Goal: Transaction & Acquisition: Purchase product/service

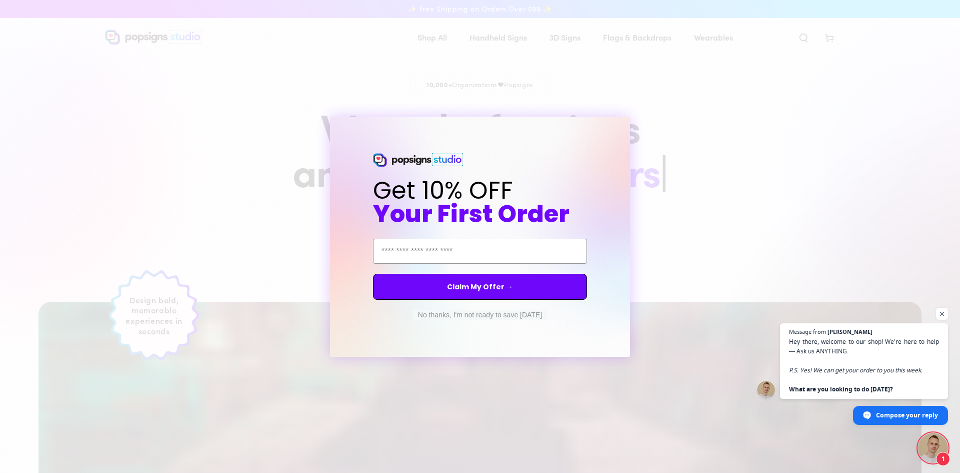
click at [710, 114] on div "Close dialog Get 10% OFF Your First Order Email Address Claim My Offer → No tha…" at bounding box center [480, 236] width 960 height 473
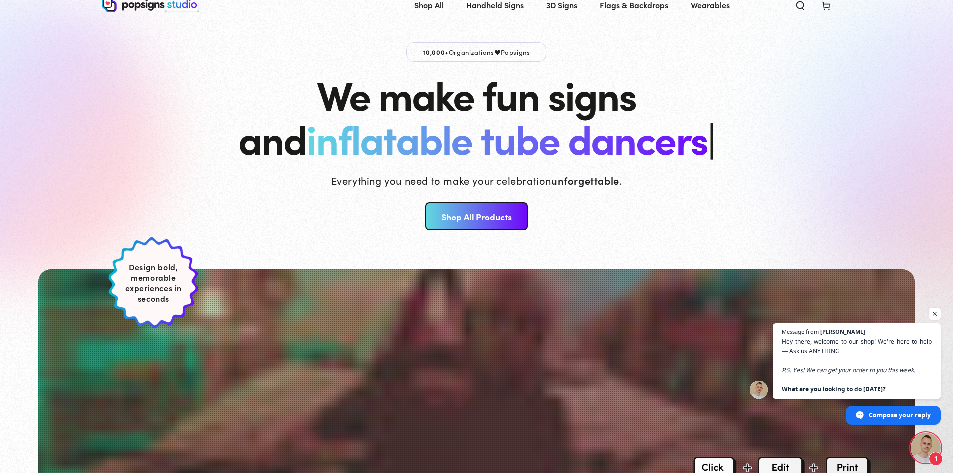
scroll to position [50, 0]
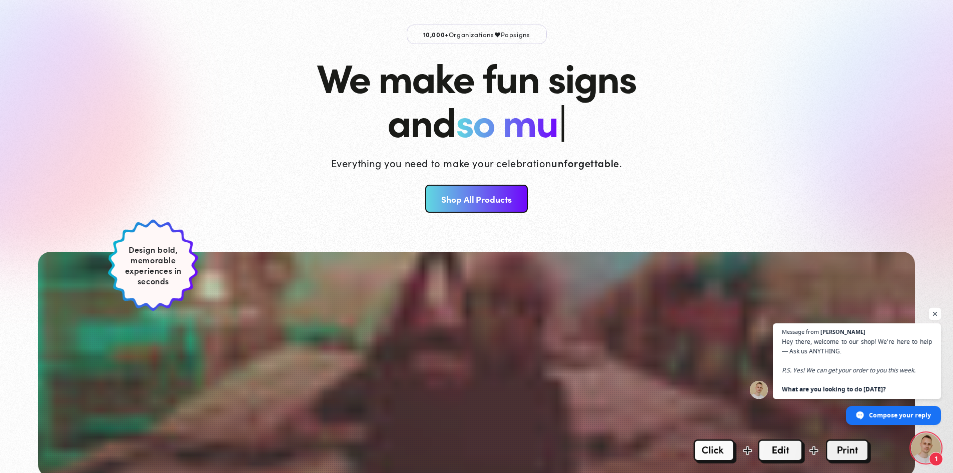
click at [933, 311] on span "Open chat" at bounding box center [935, 314] width 13 height 13
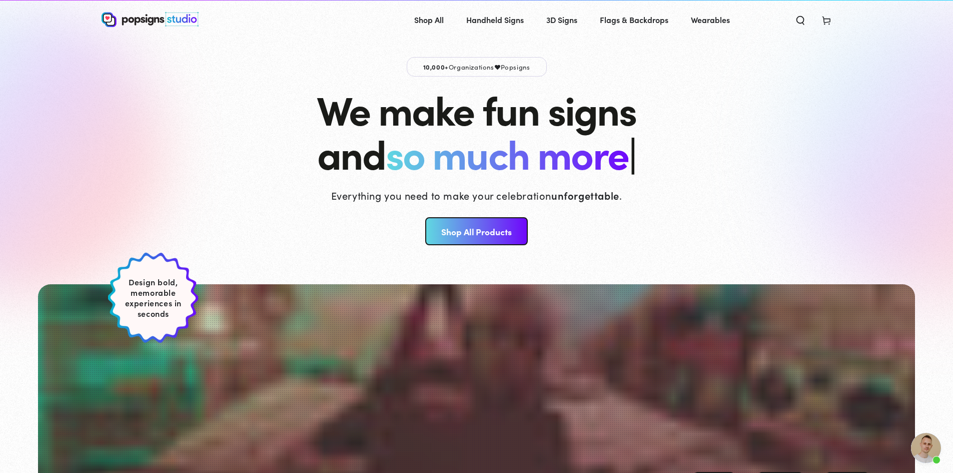
scroll to position [0, 0]
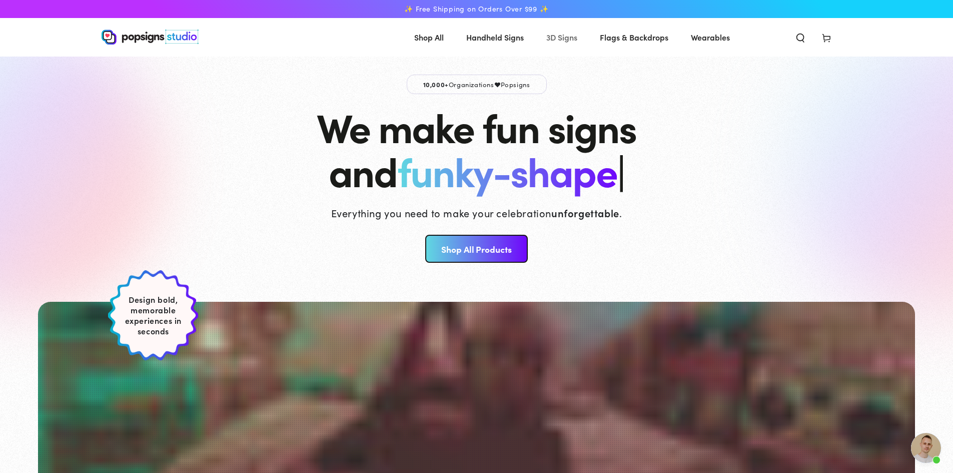
click at [564, 36] on span "3D Signs" at bounding box center [561, 37] width 31 height 15
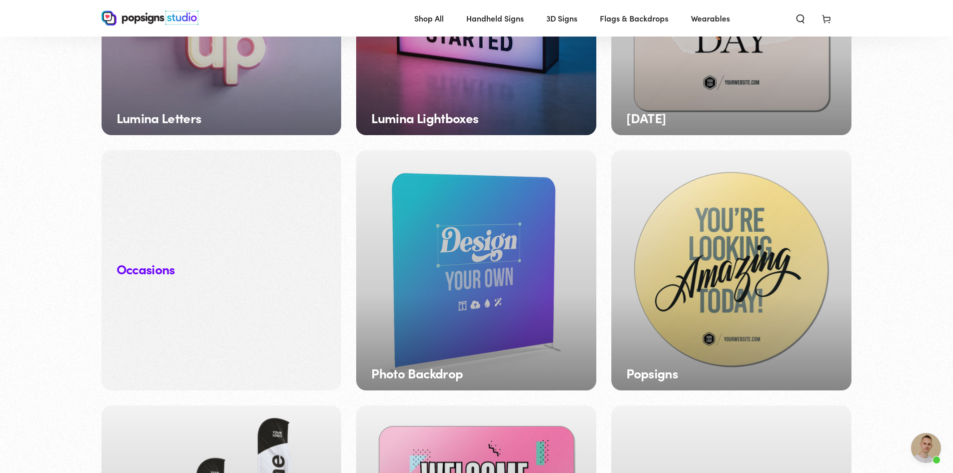
scroll to position [1048, 0]
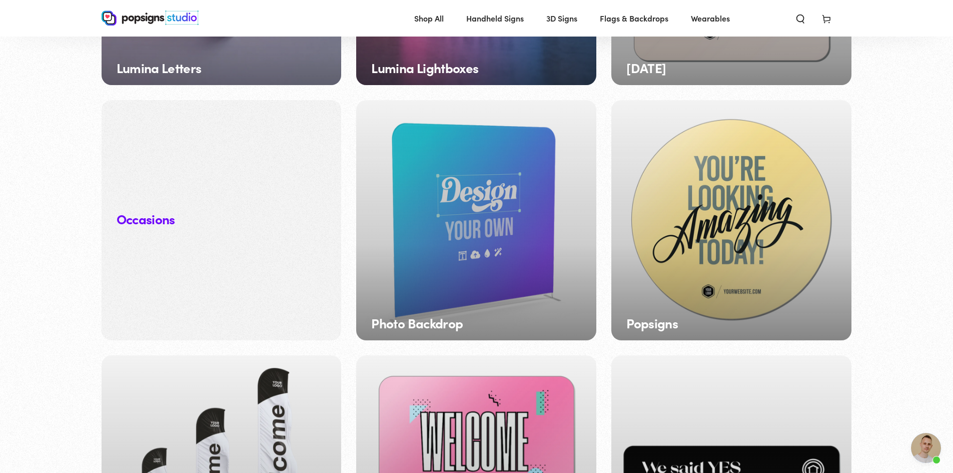
click at [746, 201] on div "Popsigns" at bounding box center [731, 220] width 240 height 240
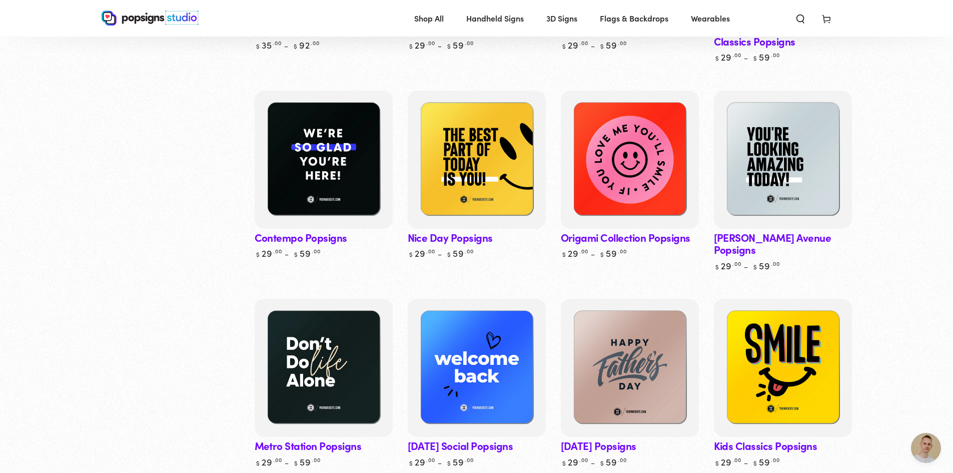
scroll to position [300, 0]
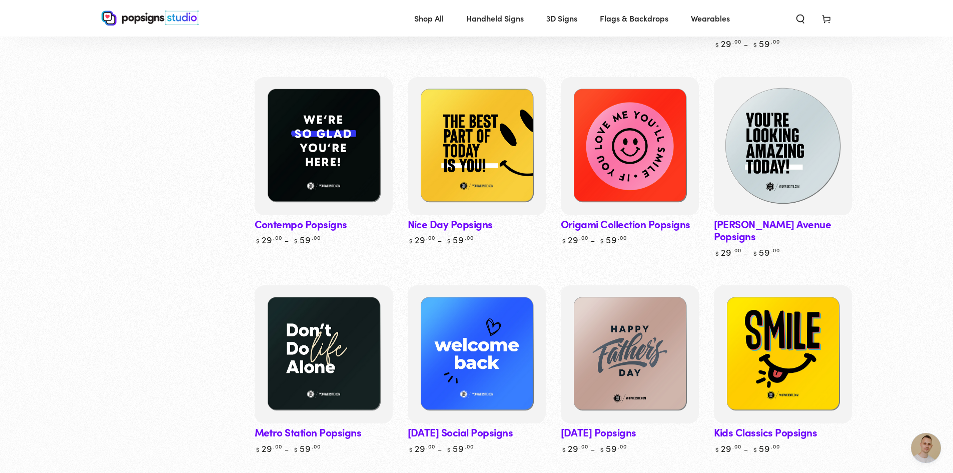
click at [804, 125] on img at bounding box center [782, 146] width 142 height 142
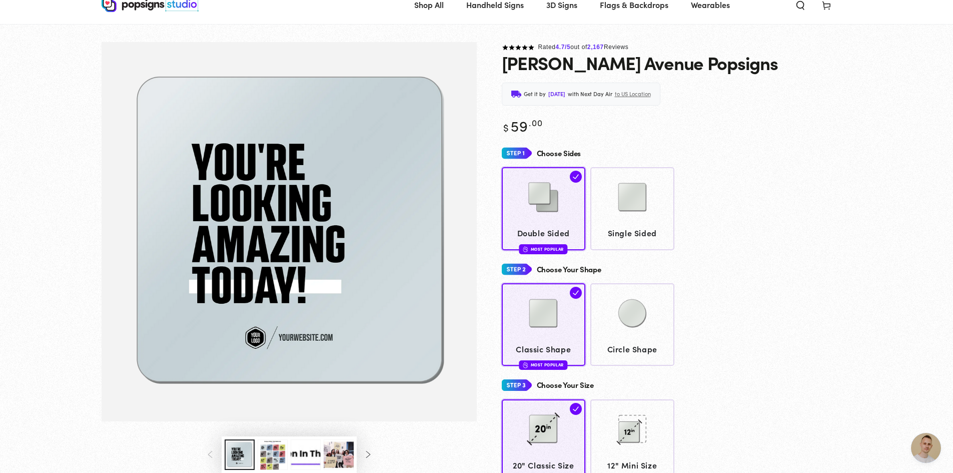
scroll to position [50, 0]
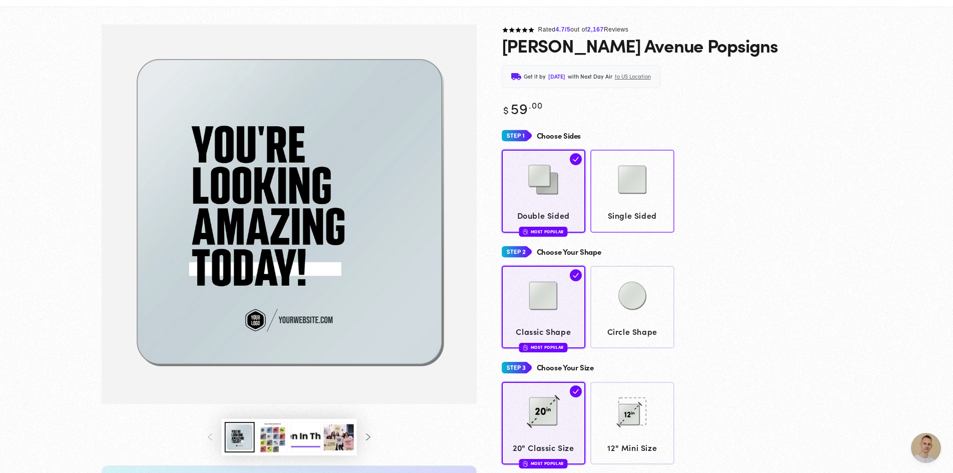
click at [624, 194] on img at bounding box center [632, 180] width 50 height 50
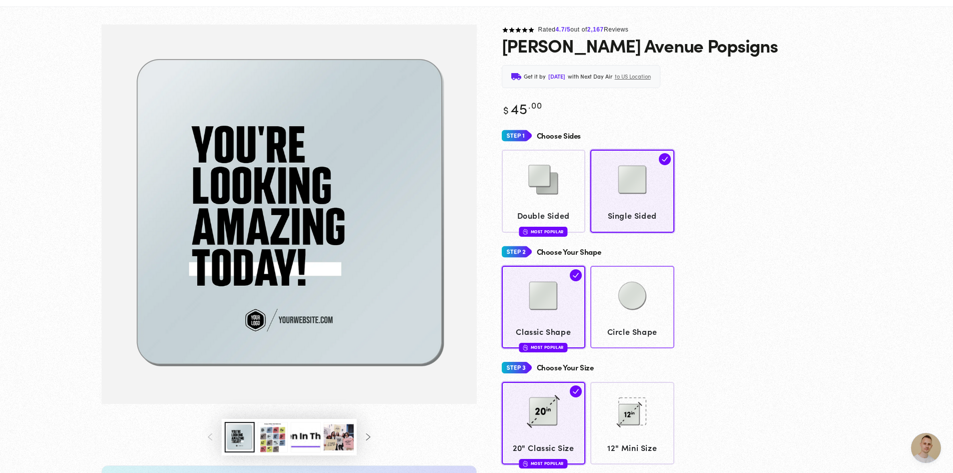
click at [641, 296] on img at bounding box center [632, 296] width 50 height 50
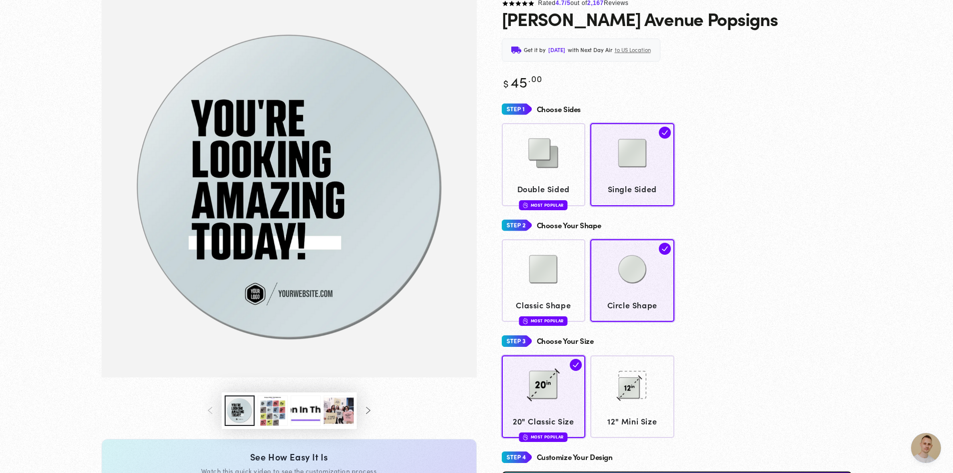
scroll to position [148, 0]
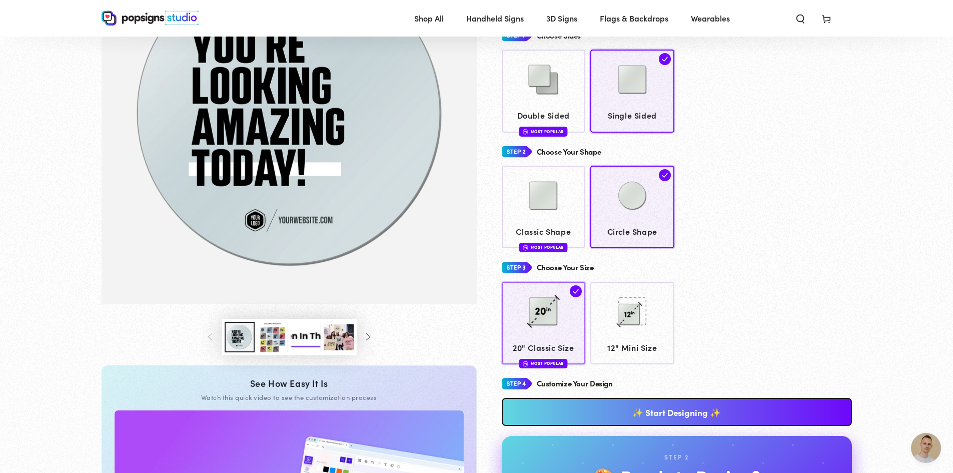
click at [546, 320] on img at bounding box center [543, 311] width 50 height 50
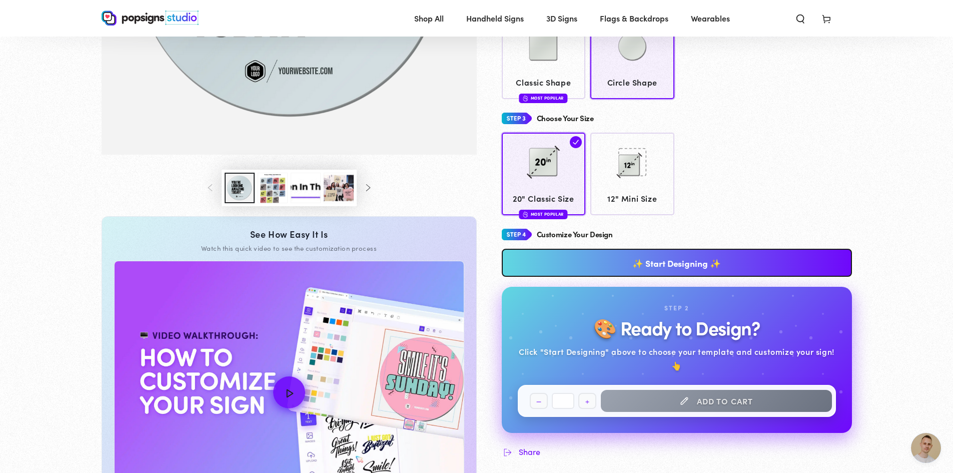
scroll to position [298, 0]
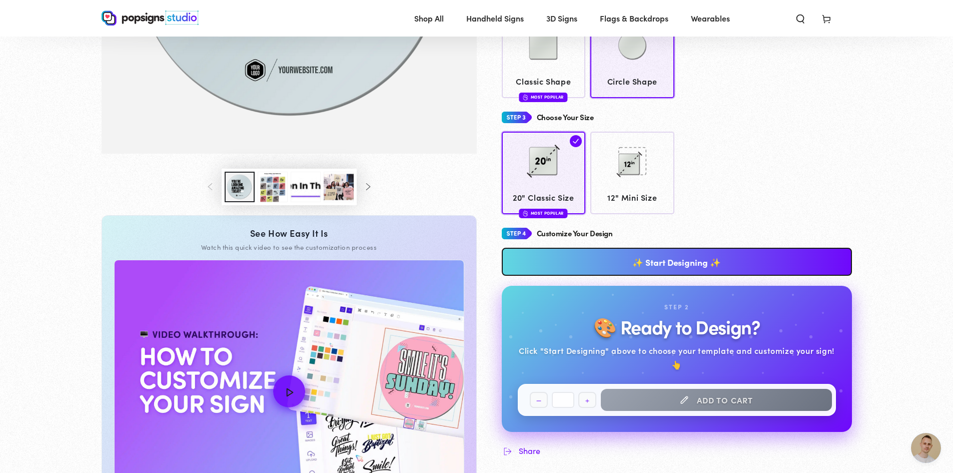
click at [640, 258] on link "✨ Start Designing ✨" at bounding box center [677, 262] width 350 height 28
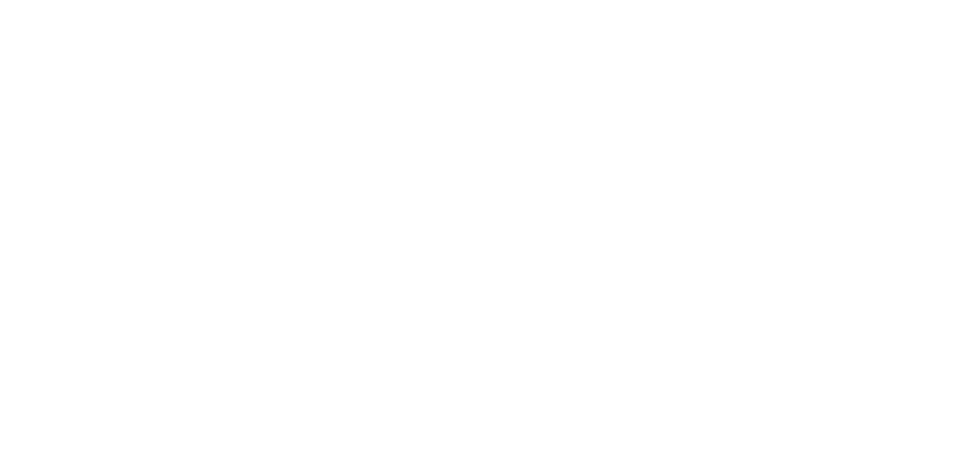
scroll to position [0, 0]
type textarea "An ancient tree with a door leading to a magical world"
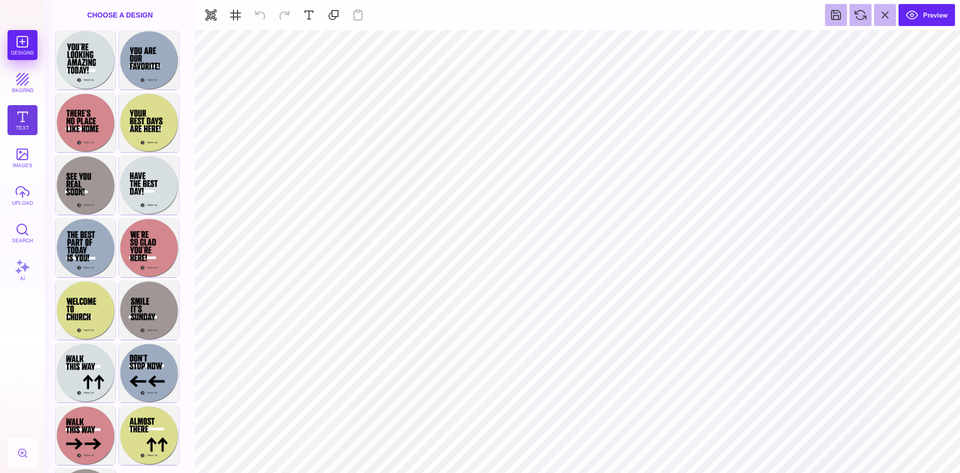
click at [23, 117] on button "Text" at bounding box center [23, 120] width 30 height 30
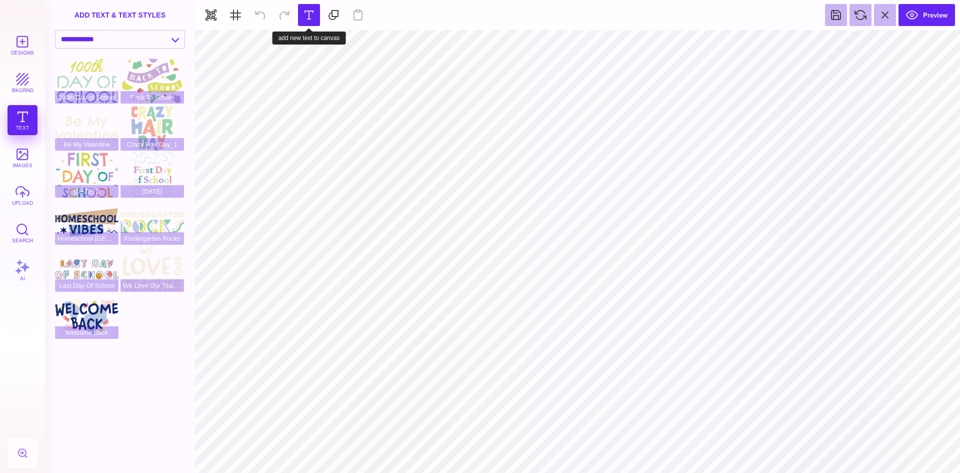
click at [308, 13] on button at bounding box center [309, 15] width 22 height 22
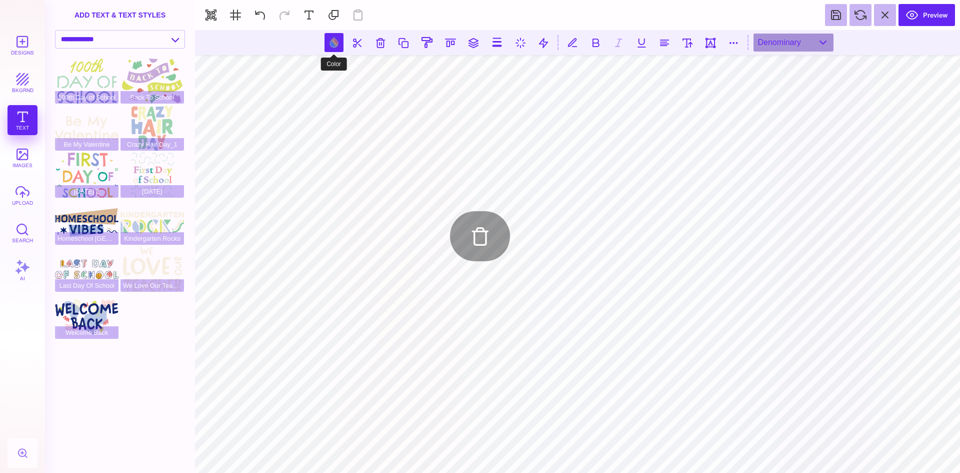
type input "#000000"
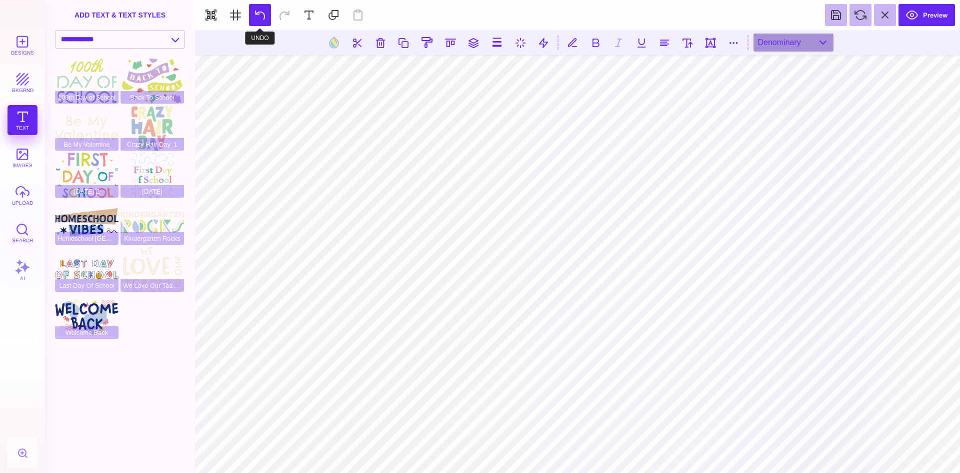
click at [256, 13] on button at bounding box center [260, 15] width 22 height 22
type textarea "**********"
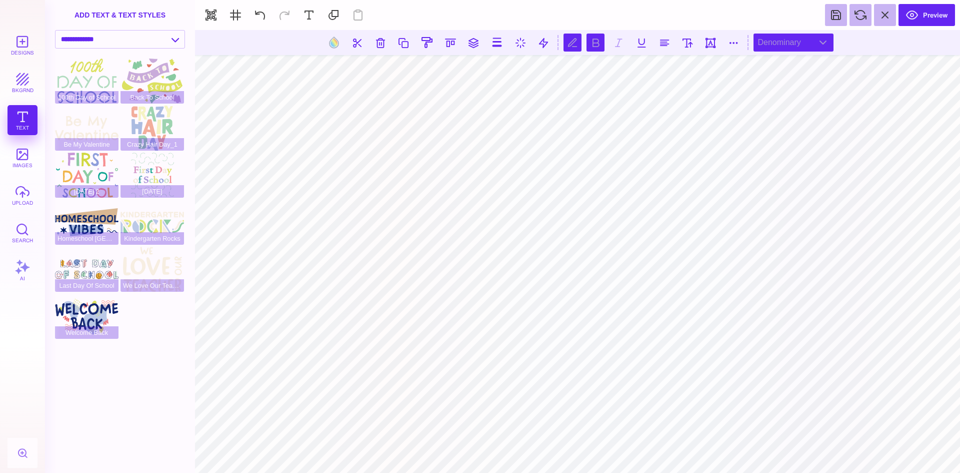
click at [825, 41] on div "Denominary" at bounding box center [794, 43] width 80 height 18
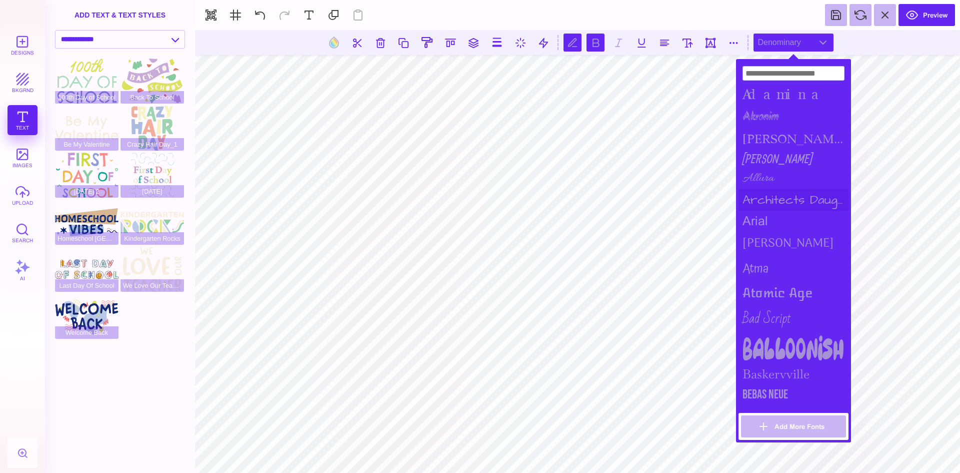
click at [782, 199] on div "Architects Daughter" at bounding box center [794, 200] width 110 height 23
click at [774, 94] on div "Adamina" at bounding box center [794, 94] width 110 height 22
click at [768, 115] on div "Akronim" at bounding box center [794, 117] width 110 height 24
click at [762, 140] on div "alida" at bounding box center [794, 139] width 110 height 20
click at [751, 166] on div "Allan" at bounding box center [794, 159] width 110 height 20
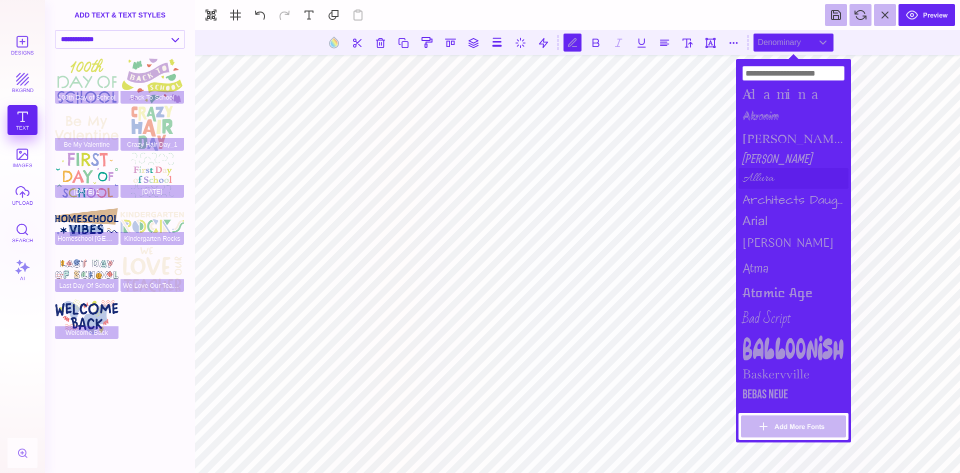
click at [755, 173] on div "Allura" at bounding box center [794, 178] width 110 height 21
click at [774, 197] on div "Architects Daughter" at bounding box center [794, 200] width 110 height 23
click at [759, 220] on div "arial" at bounding box center [794, 221] width 110 height 20
click at [773, 239] on div "Arima Madurai" at bounding box center [794, 244] width 110 height 26
click at [757, 266] on div "Atma" at bounding box center [794, 269] width 110 height 26
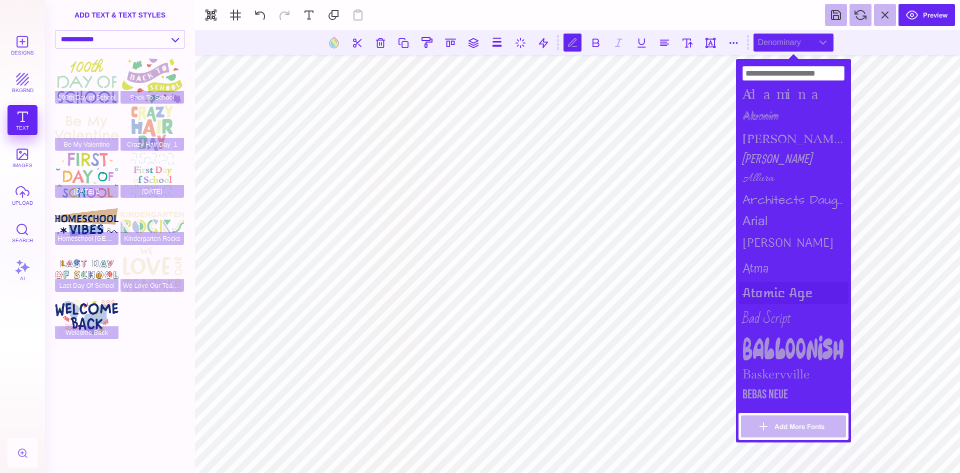
click at [767, 288] on div "Atomic Age" at bounding box center [794, 293] width 110 height 22
click at [770, 311] on div "Bad Script" at bounding box center [794, 319] width 110 height 30
click at [785, 346] on div "Balloonish" at bounding box center [794, 348] width 110 height 30
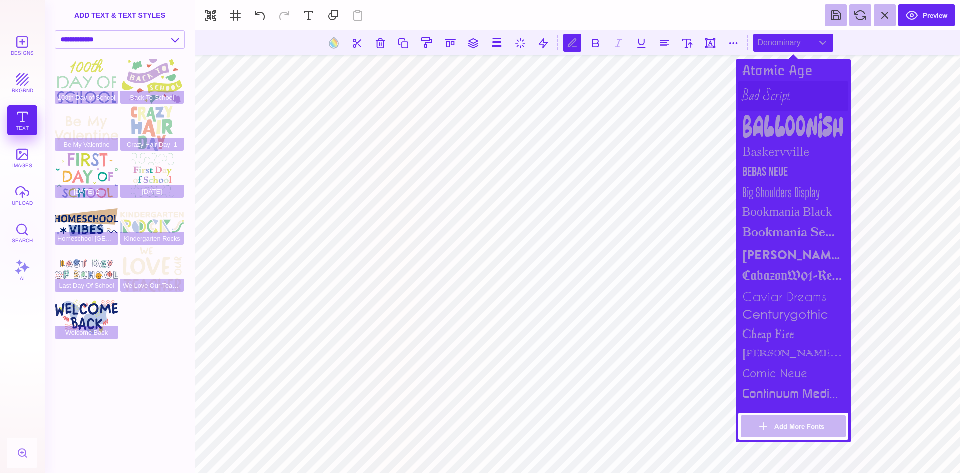
scroll to position [250, 0]
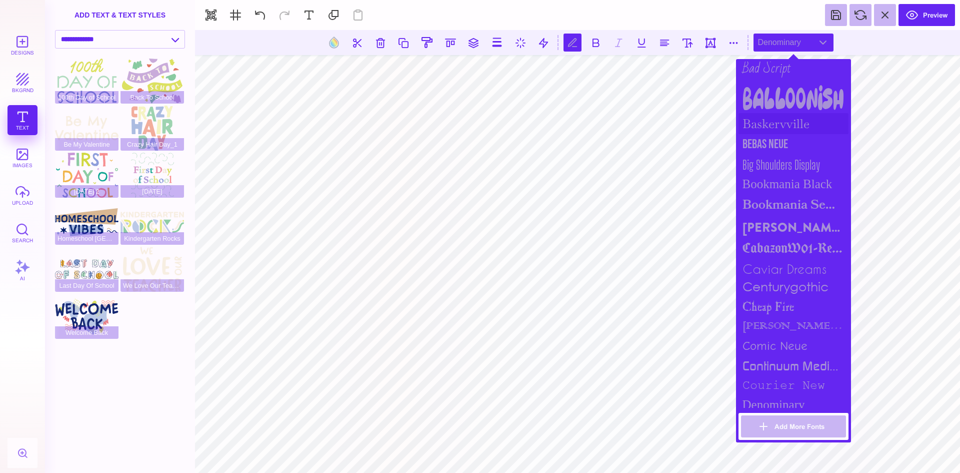
click at [779, 119] on div "Baskervville" at bounding box center [794, 123] width 110 height 21
click at [772, 140] on div "Bebas Neue" at bounding box center [794, 144] width 110 height 21
click at [767, 158] on div "Big Shoulders Display" at bounding box center [794, 165] width 110 height 20
click at [788, 178] on div "Bookmania Black" at bounding box center [794, 184] width 110 height 19
click at [790, 203] on div "Bookmania Semibold" at bounding box center [794, 205] width 110 height 23
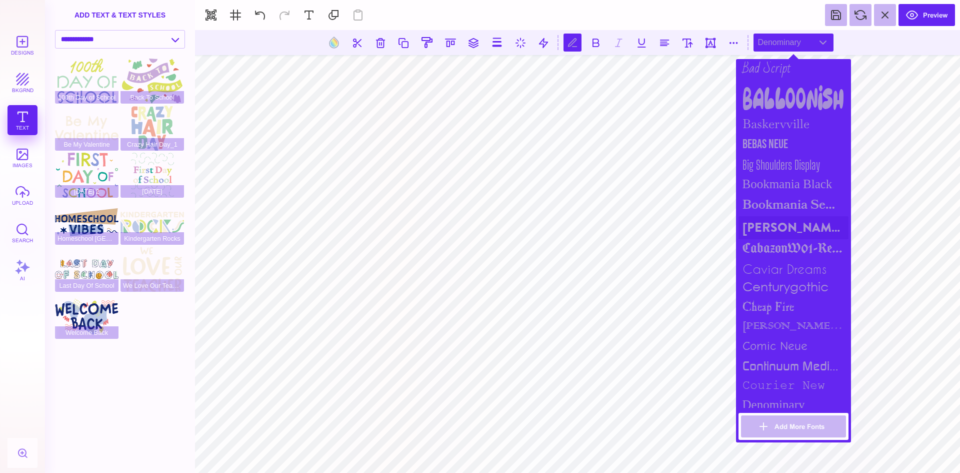
click at [782, 230] on div "Brandon Grotesque Black" at bounding box center [794, 227] width 110 height 23
click at [776, 246] on div "CabazonW01-Regular" at bounding box center [794, 249] width 110 height 20
click at [778, 266] on div "caviar dreams" at bounding box center [794, 269] width 110 height 20
click at [775, 270] on div "caviar dreams" at bounding box center [794, 269] width 110 height 20
click at [773, 289] on div "centurygothic" at bounding box center [794, 288] width 110 height 19
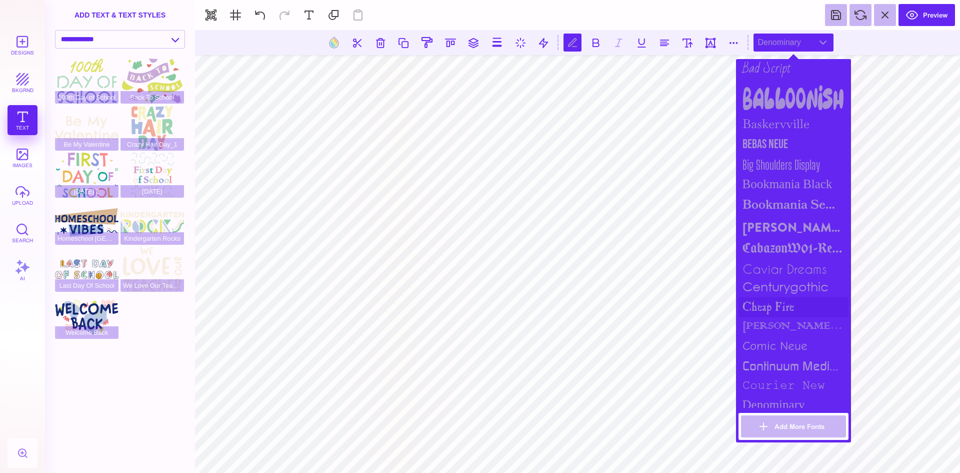
click at [764, 303] on div "cheap fire" at bounding box center [794, 307] width 110 height 20
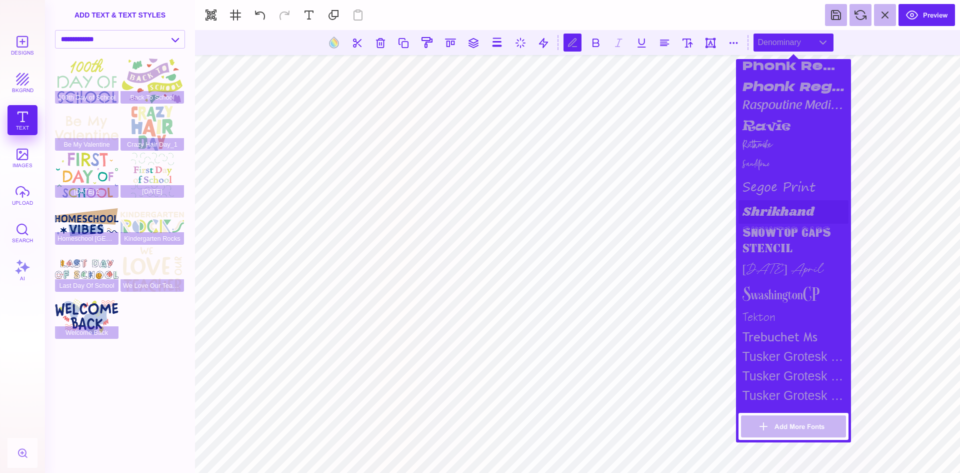
scroll to position [1050, 0]
click at [782, 279] on div "Sunday April" at bounding box center [794, 268] width 110 height 23
click at [760, 167] on div "Sandstone" at bounding box center [794, 163] width 110 height 19
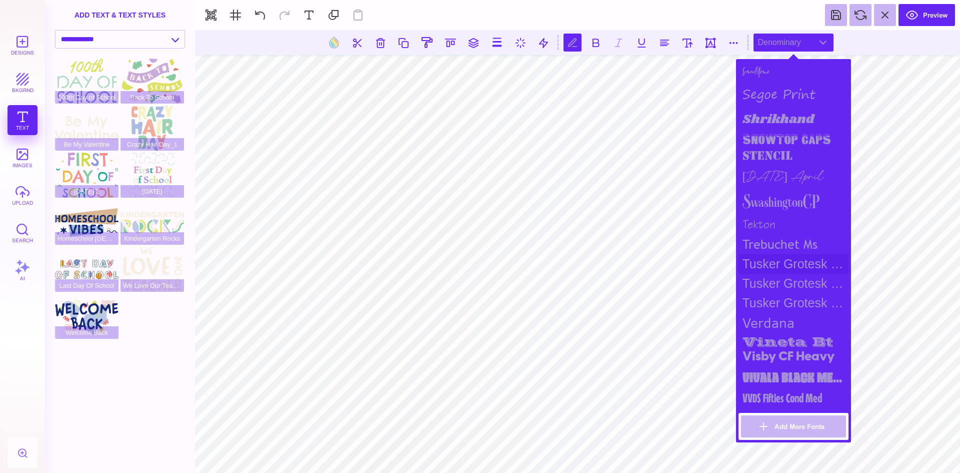
scroll to position [1156, 0]
click at [798, 176] on div "Sunday April" at bounding box center [794, 177] width 110 height 23
click at [787, 394] on div "VVDS Fifties Cond Med" at bounding box center [794, 398] width 110 height 20
click at [788, 371] on div "Vivala Black Medium" at bounding box center [794, 377] width 110 height 21
click at [789, 354] on div "Visby CF Heavy" at bounding box center [794, 357] width 110 height 20
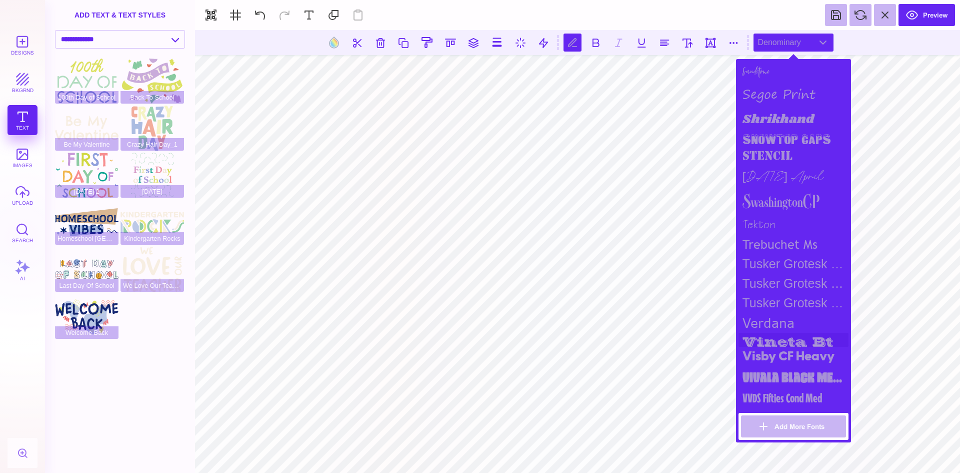
click at [787, 338] on div "vineta bt" at bounding box center [794, 340] width 110 height 14
click at [784, 316] on div "verdana" at bounding box center [794, 323] width 110 height 20
click at [782, 299] on div "Tusker Grotesk 4800 Super" at bounding box center [794, 303] width 110 height 20
click at [782, 275] on div "Tusker Grotesk 3700 Bold" at bounding box center [794, 284] width 110 height 20
click at [783, 259] on div "Tusker Grotesk 2800 Super" at bounding box center [794, 264] width 110 height 20
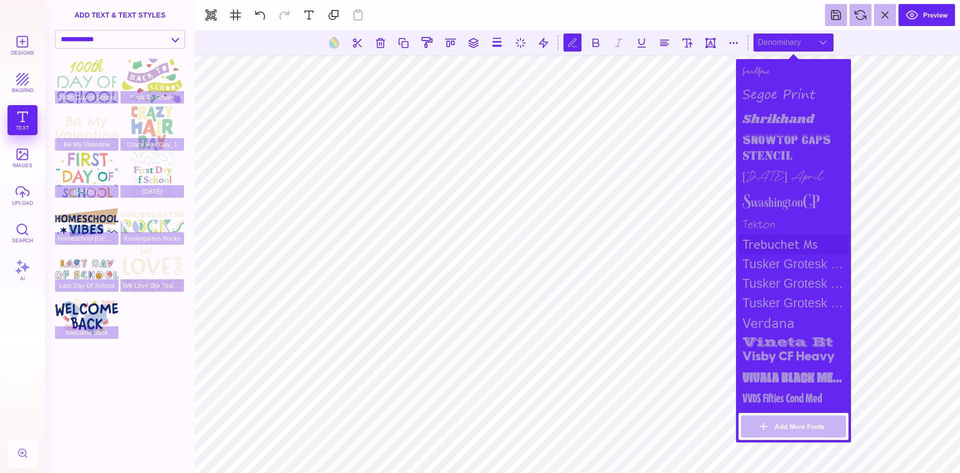
click at [781, 244] on div "trebuchet ms" at bounding box center [794, 245] width 110 height 20
click at [762, 222] on div "tekton" at bounding box center [794, 224] width 110 height 21
click at [768, 197] on div "SwashingtonCP" at bounding box center [794, 202] width 110 height 26
click at [775, 221] on div "tekton" at bounding box center [794, 224] width 110 height 21
click at [785, 196] on div "SwashingtonCP" at bounding box center [794, 202] width 110 height 26
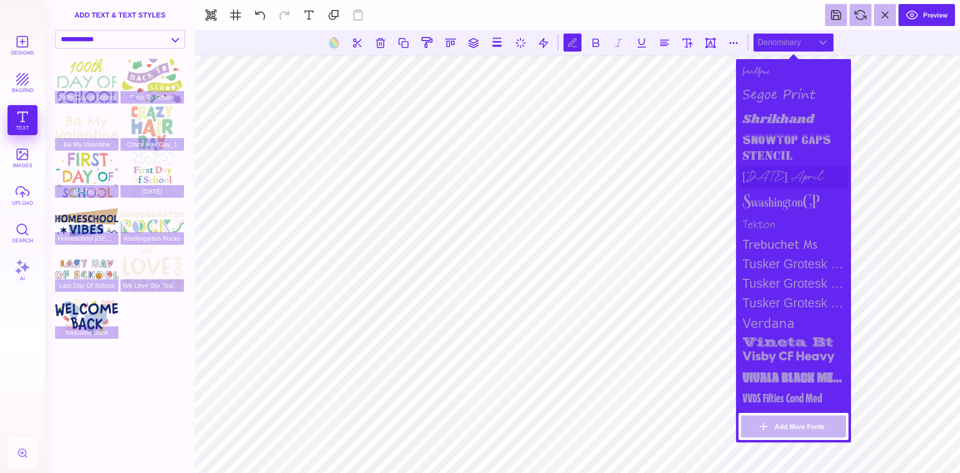
click at [792, 170] on div "Sunday April" at bounding box center [794, 177] width 110 height 23
click at [768, 148] on div "stencil" at bounding box center [794, 157] width 110 height 18
click at [771, 131] on div "snowtop caps" at bounding box center [794, 139] width 110 height 17
click at [772, 108] on div "Shrikhand" at bounding box center [794, 120] width 110 height 24
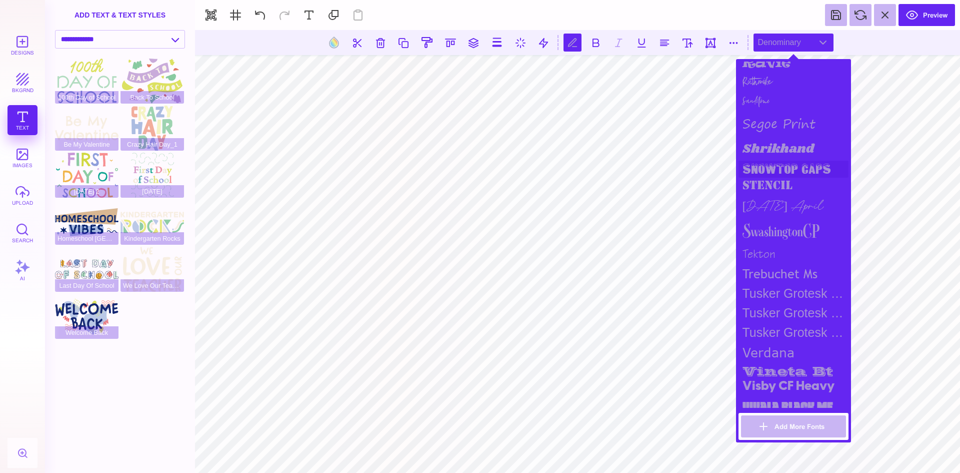
scroll to position [1056, 0]
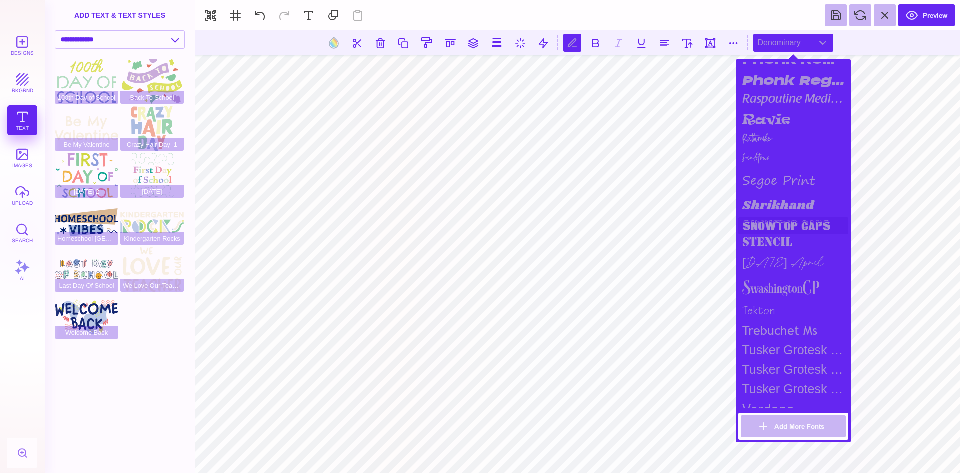
click at [791, 231] on div "snowtop caps" at bounding box center [794, 225] width 110 height 17
click at [787, 210] on div "Shrikhand" at bounding box center [794, 206] width 110 height 24
click at [781, 183] on div "segoe print" at bounding box center [794, 180] width 110 height 27
click at [757, 160] on div "Sandstone" at bounding box center [794, 157] width 110 height 19
click at [757, 144] on div "Ruthmike" at bounding box center [794, 140] width 110 height 18
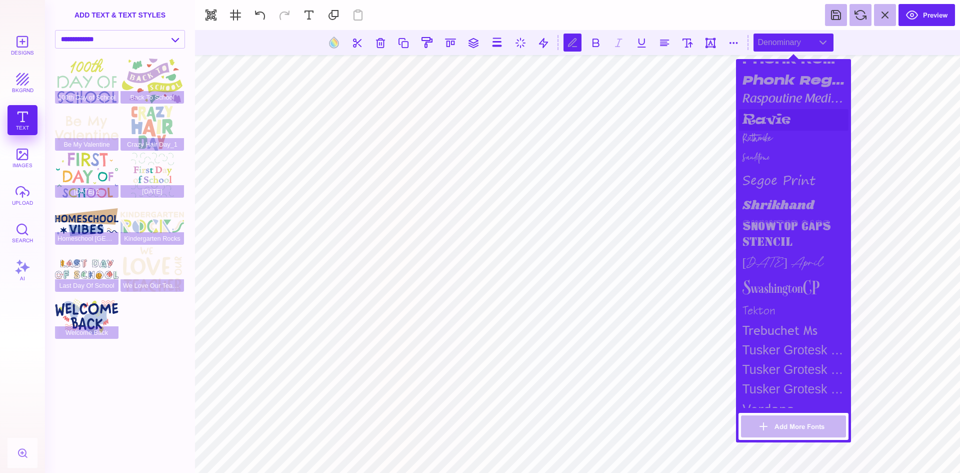
click at [772, 127] on div "ravie" at bounding box center [794, 120] width 110 height 22
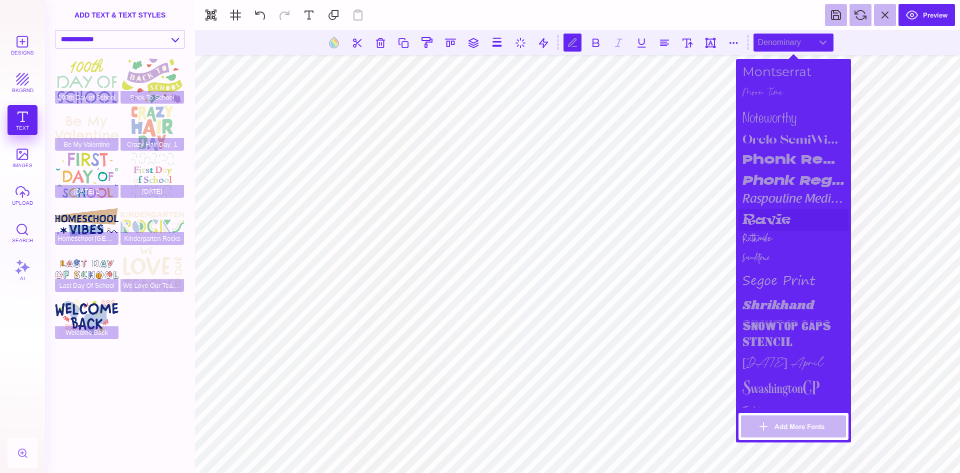
click at [778, 221] on div "ravie" at bounding box center [794, 220] width 110 height 22
click at [792, 204] on div "raspoutine medium" at bounding box center [794, 200] width 110 height 19
click at [792, 176] on div "Phonk Regular Italic" at bounding box center [794, 180] width 110 height 21
click at [791, 163] on div "Phonk Regular" at bounding box center [794, 159] width 110 height 21
click at [788, 140] on div "Orelo SemiWide Heavy" at bounding box center [794, 139] width 110 height 20
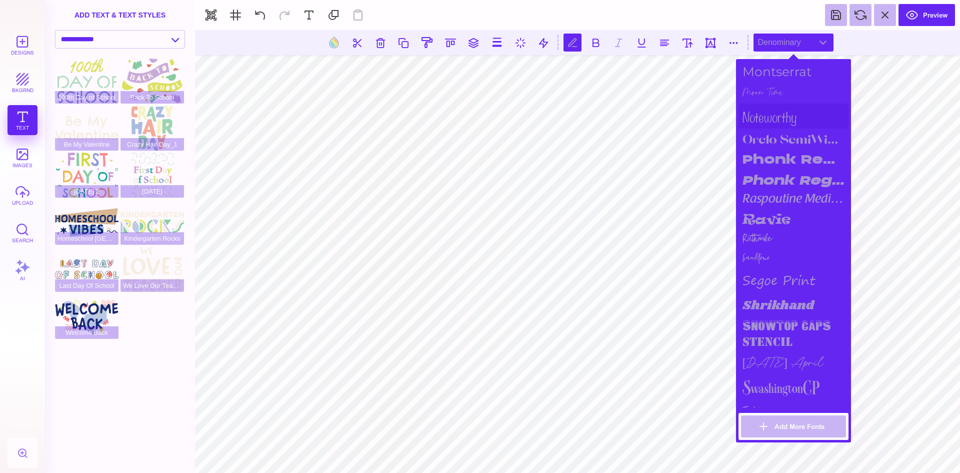
click at [765, 119] on div "noteworthy" at bounding box center [794, 116] width 110 height 25
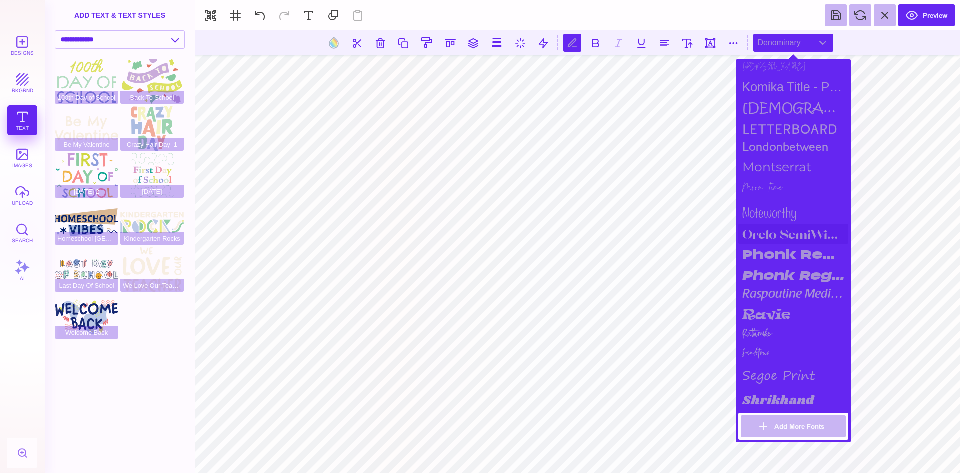
scroll to position [856, 0]
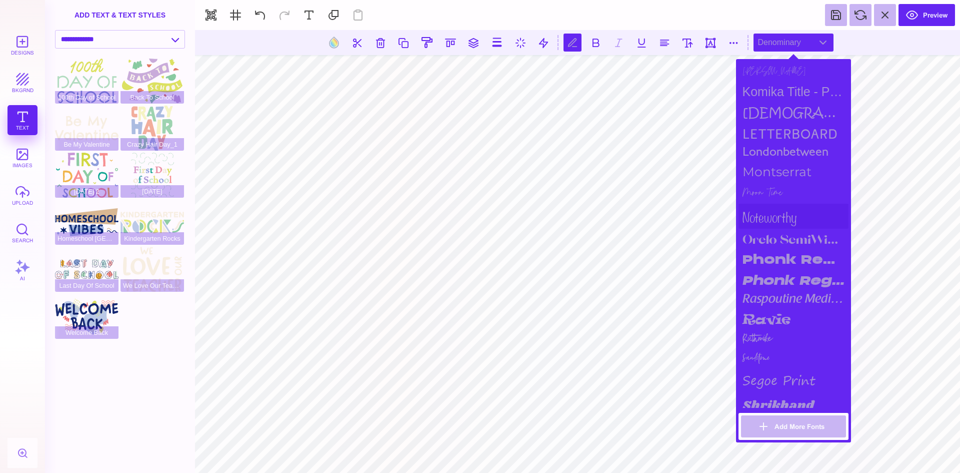
click at [777, 217] on div "noteworthy" at bounding box center [794, 216] width 110 height 25
click at [773, 193] on div "Moon Time" at bounding box center [794, 193] width 110 height 22
click at [774, 174] on div "Montserrat" at bounding box center [794, 172] width 110 height 20
click at [795, 153] on div "londonbetween" at bounding box center [794, 153] width 110 height 18
click at [794, 136] on div "Letterboard" at bounding box center [794, 134] width 110 height 20
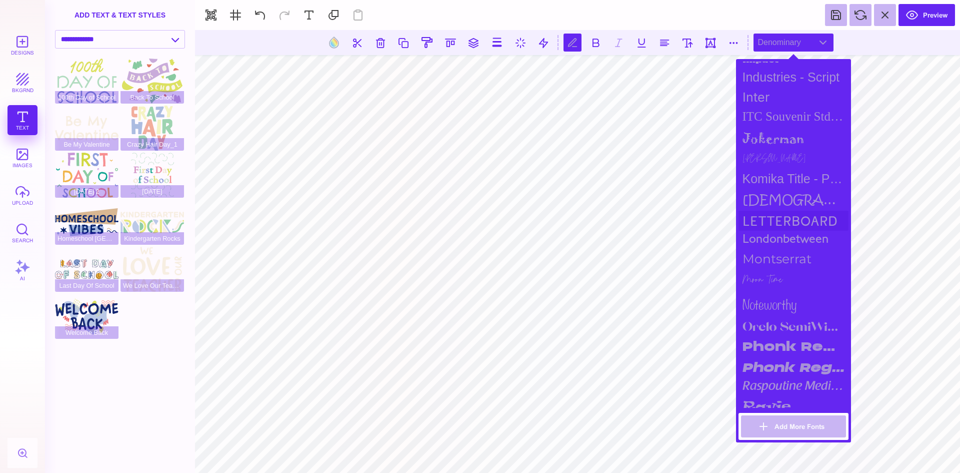
scroll to position [756, 0]
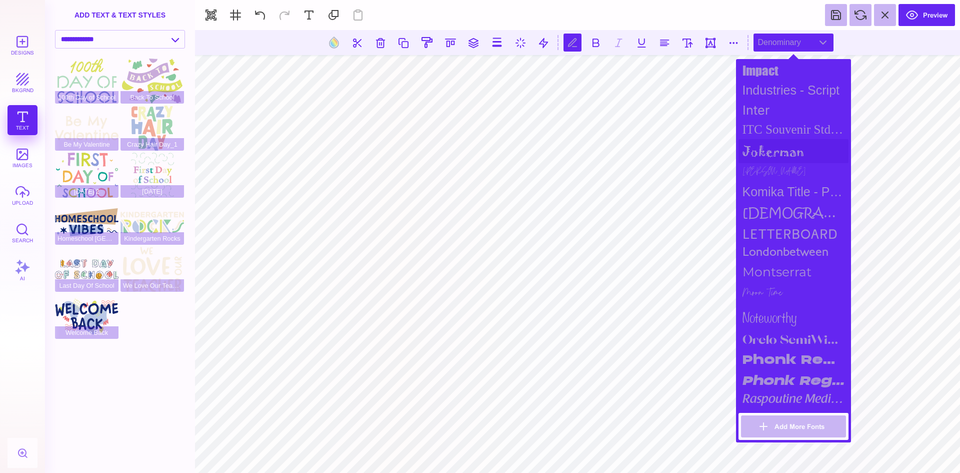
click at [769, 156] on div "jokerman" at bounding box center [794, 151] width 110 height 24
click at [761, 171] on div "[PERSON_NAME]" at bounding box center [794, 172] width 110 height 19
click at [777, 157] on div "jokerman" at bounding box center [794, 151] width 110 height 24
click at [792, 131] on div "ITC Souvenir Std Medium" at bounding box center [794, 129] width 110 height 19
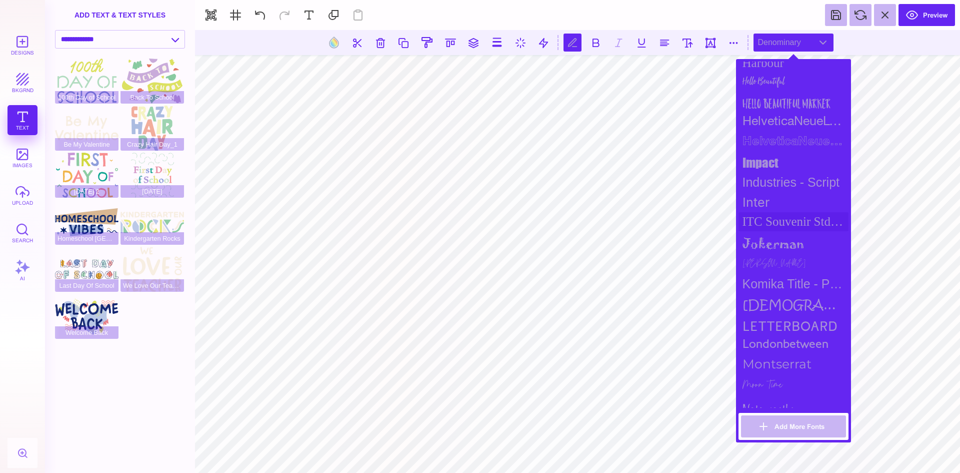
scroll to position [656, 0]
click at [778, 194] on div "Industries - Script" at bounding box center [794, 191] width 110 height 20
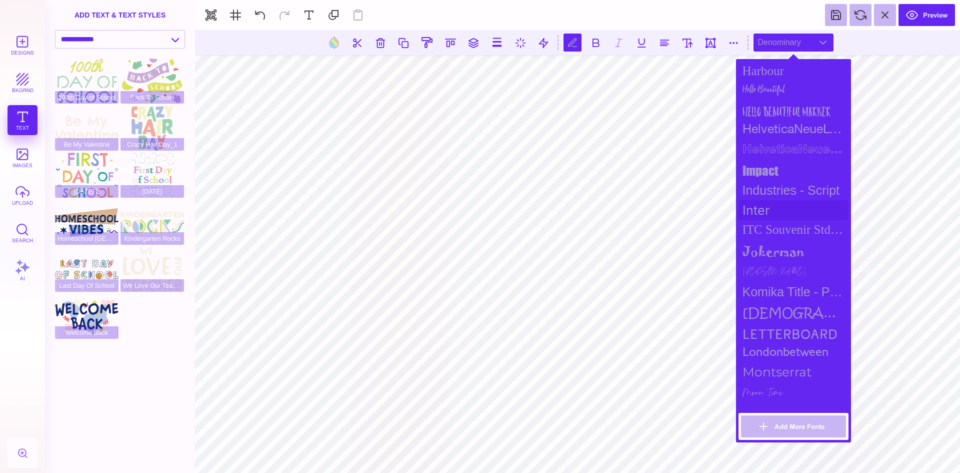
click at [748, 215] on div "Inter" at bounding box center [794, 210] width 110 height 20
click at [761, 174] on div "impact" at bounding box center [794, 171] width 110 height 20
click at [767, 153] on div "HelveticaNeueLT Std Bold Outln" at bounding box center [794, 151] width 110 height 20
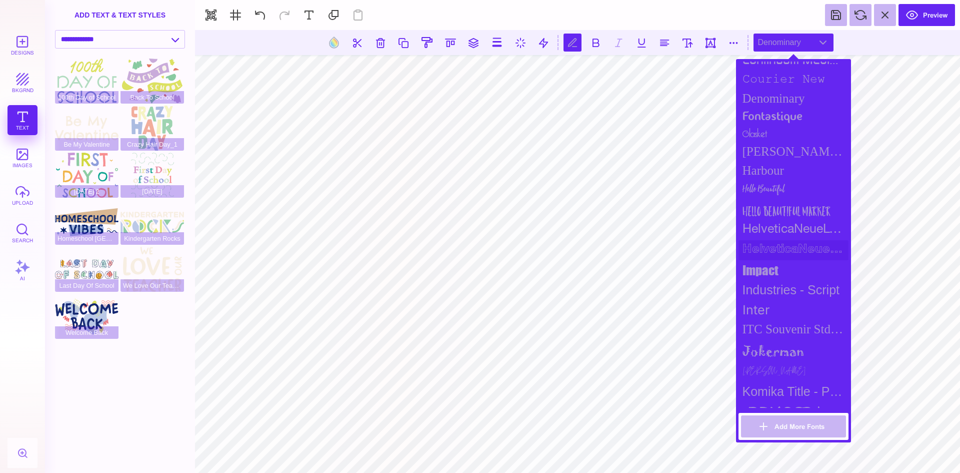
scroll to position [556, 0]
click at [782, 232] on div "HelveticaNeueLT Std" at bounding box center [794, 231] width 110 height 20
click at [779, 214] on div "Hello Beautiful Marker" at bounding box center [794, 211] width 110 height 20
click at [779, 187] on div "Hello Beautiful" at bounding box center [794, 191] width 110 height 20
click at [775, 172] on div "Harbour" at bounding box center [794, 171] width 110 height 19
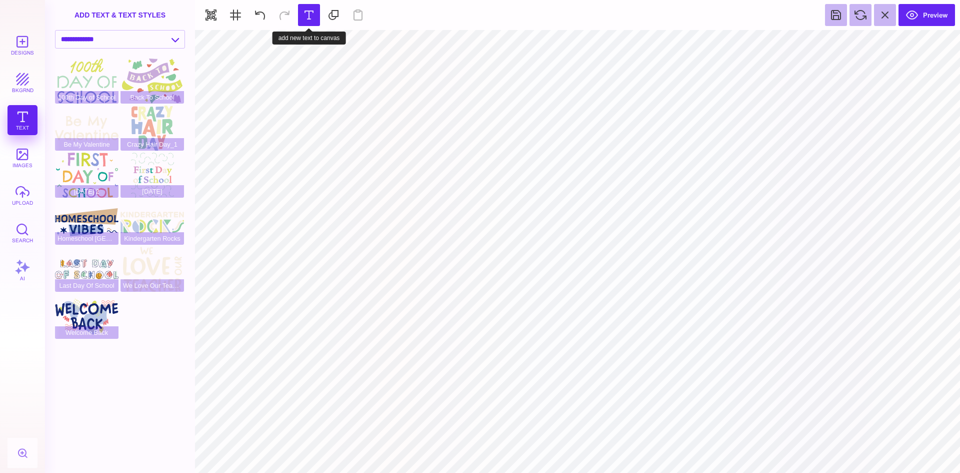
click at [307, 13] on button at bounding box center [309, 15] width 22 height 22
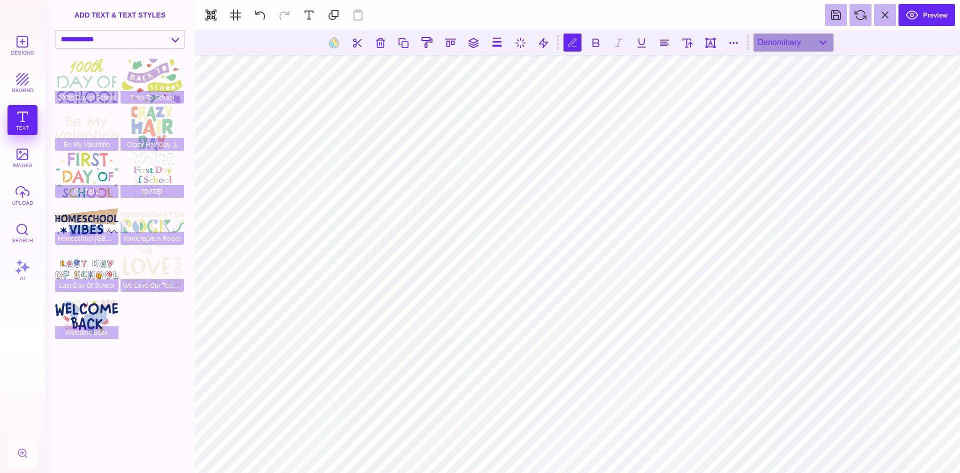
scroll to position [0, 1]
type textarea "*"
type textarea "*********"
click at [731, 40] on button at bounding box center [734, 43] width 18 height 18
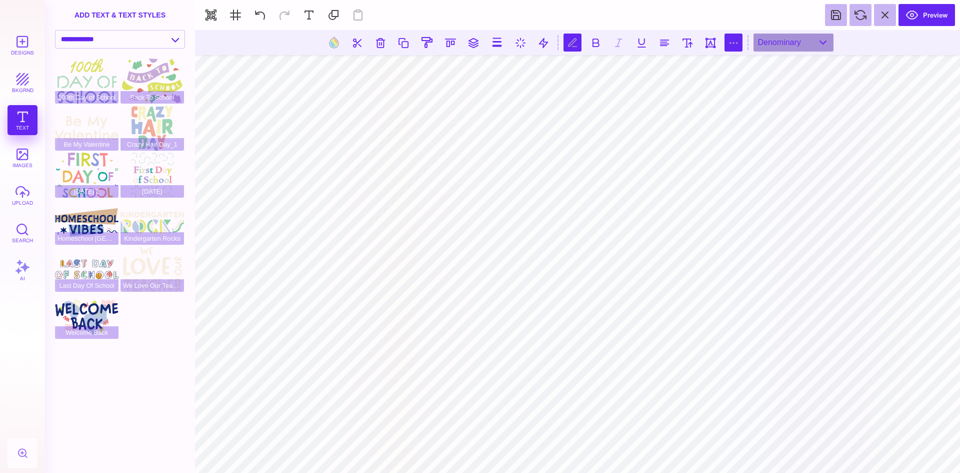
type input "*"
click at [329, 44] on button at bounding box center [334, 42] width 19 height 19
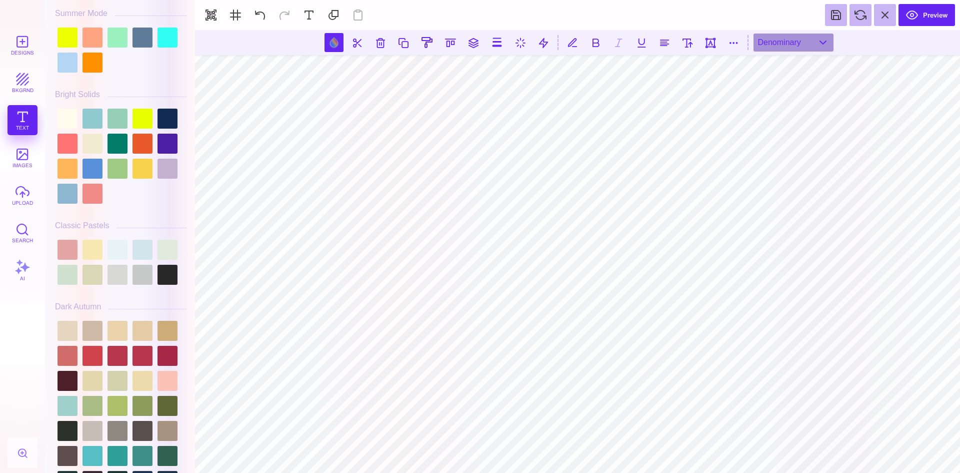
scroll to position [550, 0]
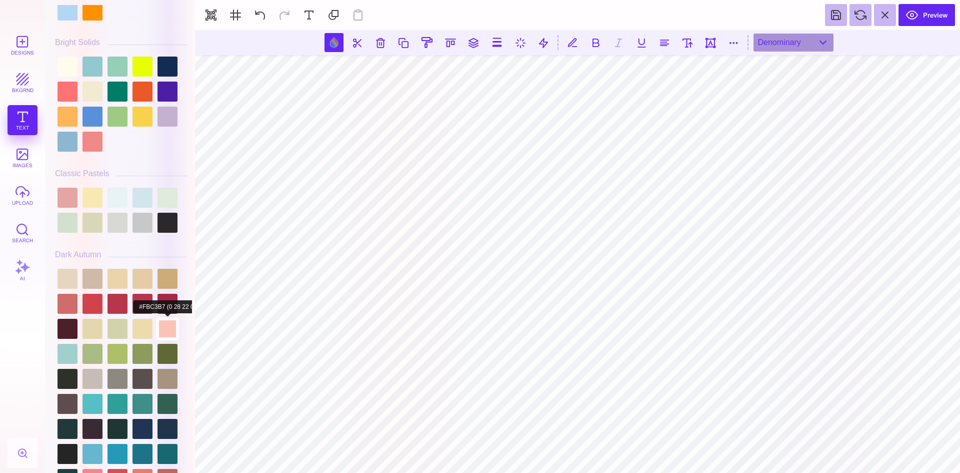
click at [168, 319] on div at bounding box center [168, 329] width 20 height 20
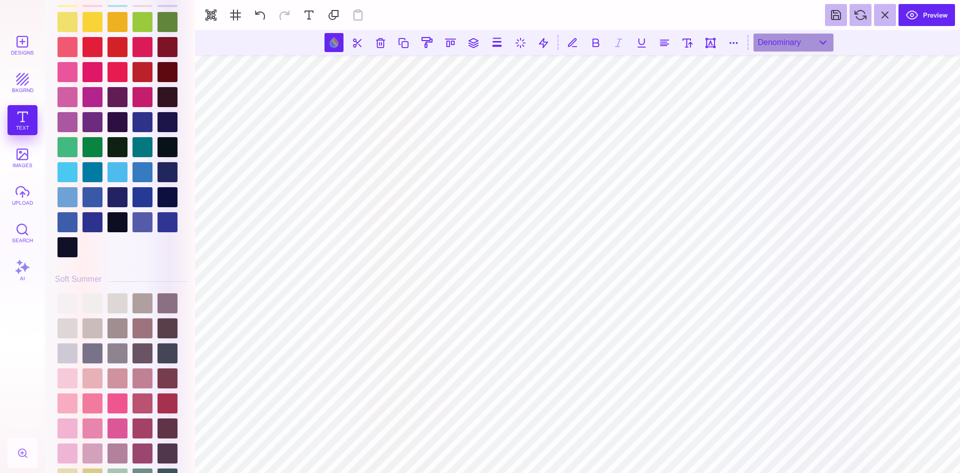
scroll to position [2137, 0]
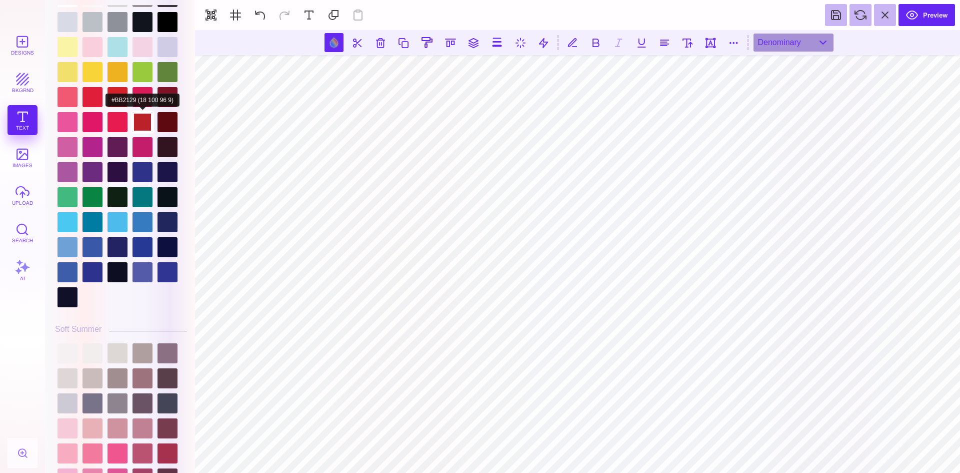
click at [141, 118] on div at bounding box center [143, 122] width 20 height 20
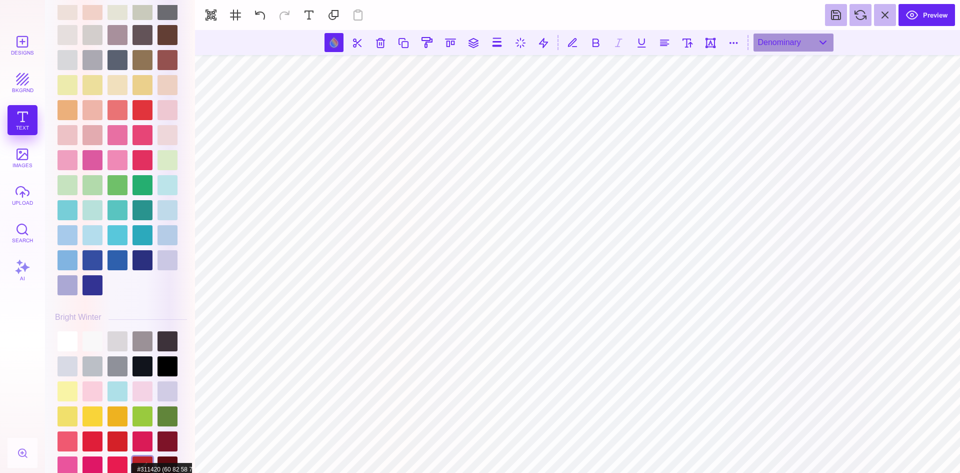
scroll to position [1787, 0]
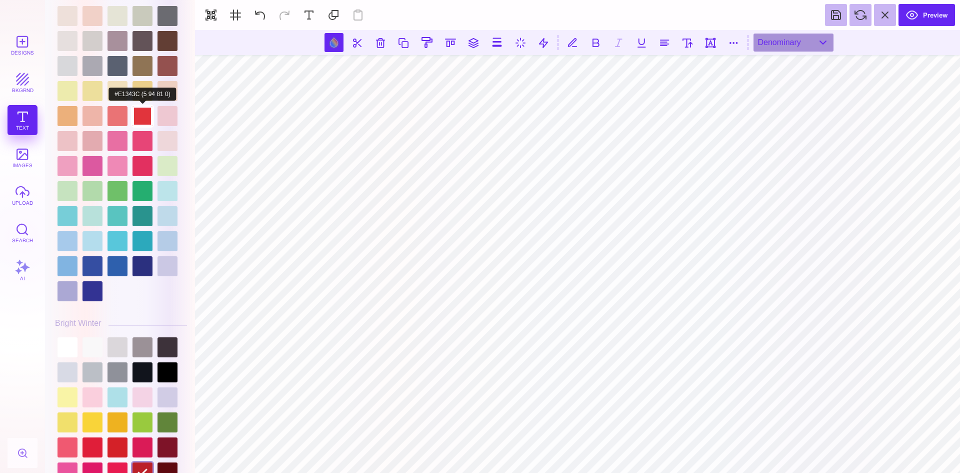
click at [143, 112] on div at bounding box center [143, 116] width 20 height 20
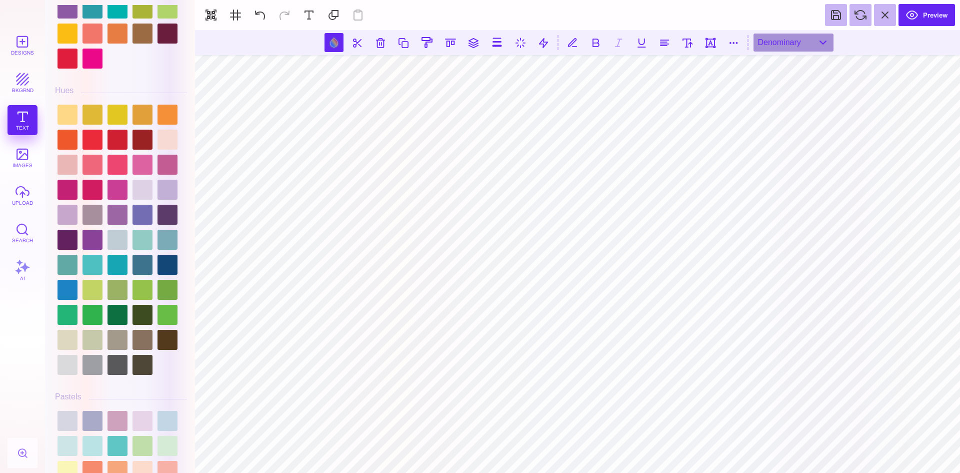
scroll to position [1187, 0]
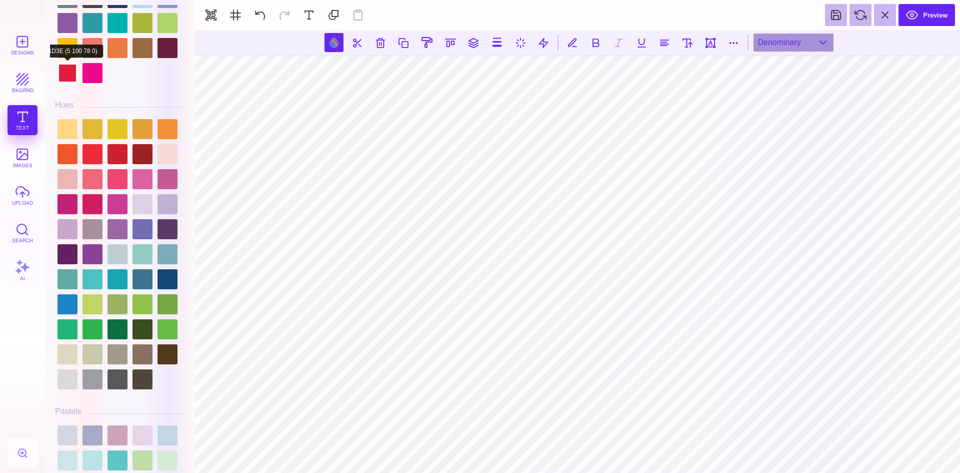
click at [65, 70] on div at bounding box center [68, 73] width 20 height 20
type input "#E11D3E"
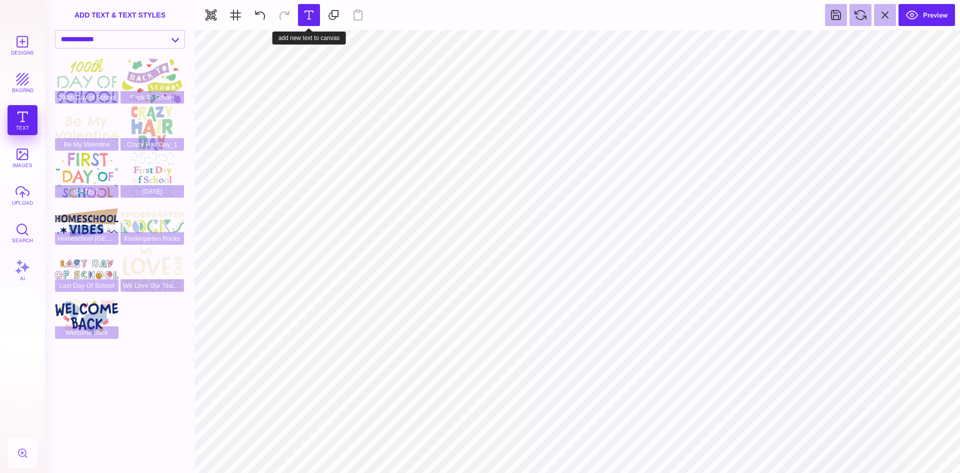
click at [311, 13] on button at bounding box center [309, 15] width 22 height 22
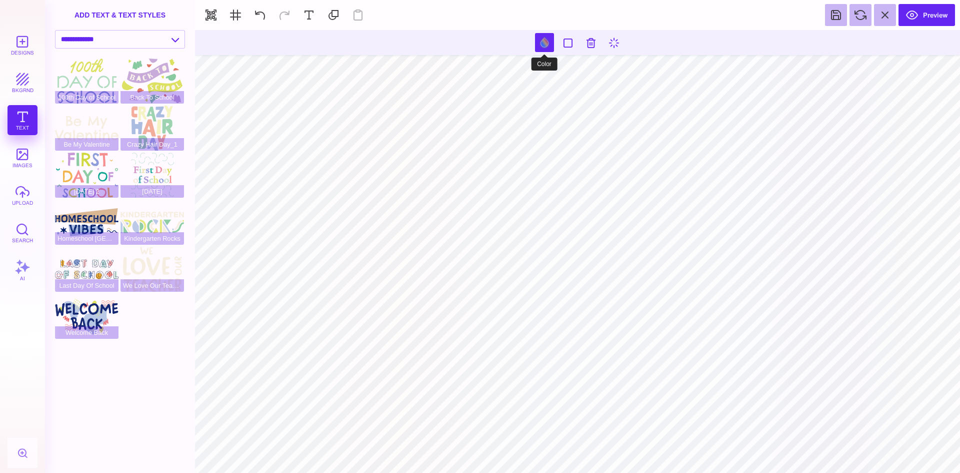
type input "#000000"
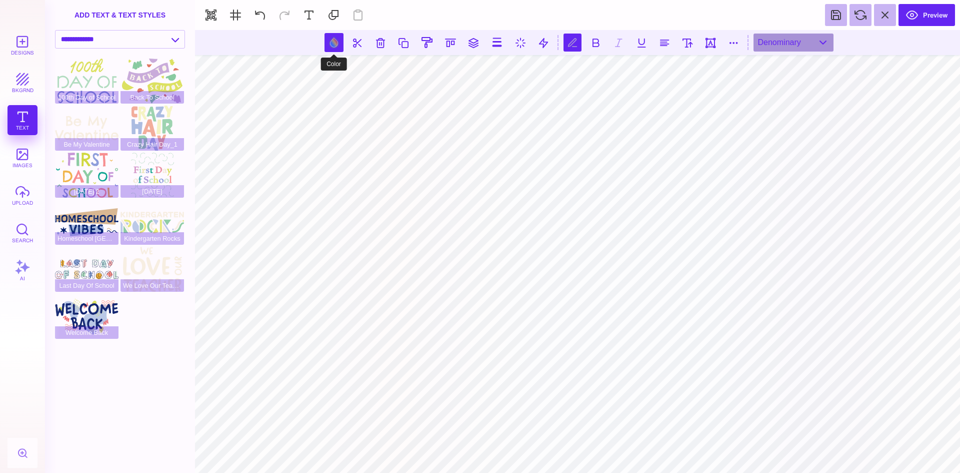
scroll to position [0, 1]
type textarea "*"
type textarea "**********"
click at [733, 41] on button at bounding box center [734, 43] width 18 height 18
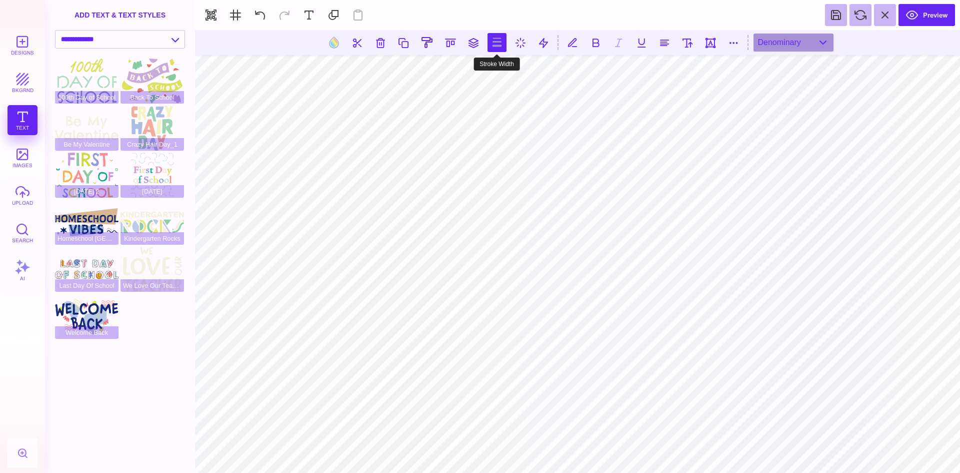
click at [495, 40] on button at bounding box center [497, 42] width 19 height 19
type input "*"
drag, startPoint x: 459, startPoint y: 71, endPoint x: 448, endPoint y: 74, distance: 10.8
click at [448, 74] on input "range" at bounding box center [498, 71] width 100 height 7
click at [471, 42] on button at bounding box center [474, 43] width 18 height 18
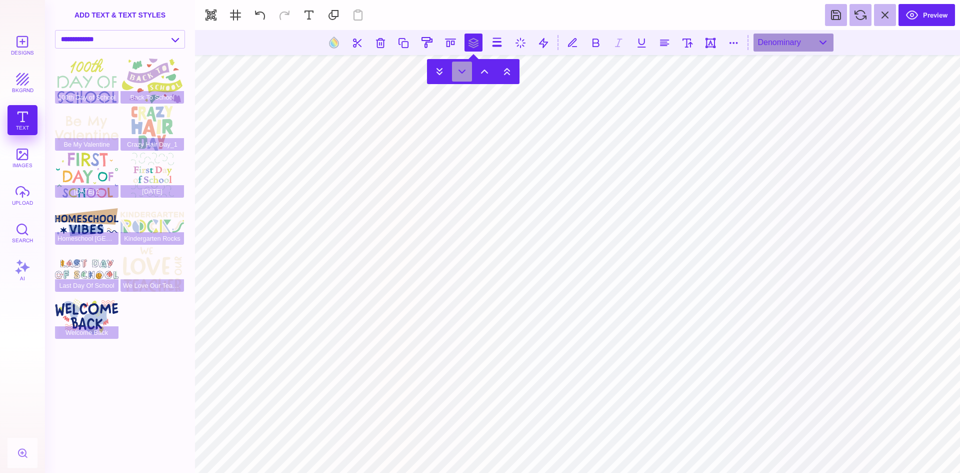
click at [462, 69] on button at bounding box center [462, 72] width 20 height 20
click at [665, 45] on button at bounding box center [665, 43] width 18 height 18
click at [121, 15] on div "add text & text styles" at bounding box center [120, 15] width 150 height 30
click at [173, 40] on select "**********" at bounding box center [120, 40] width 129 height 18
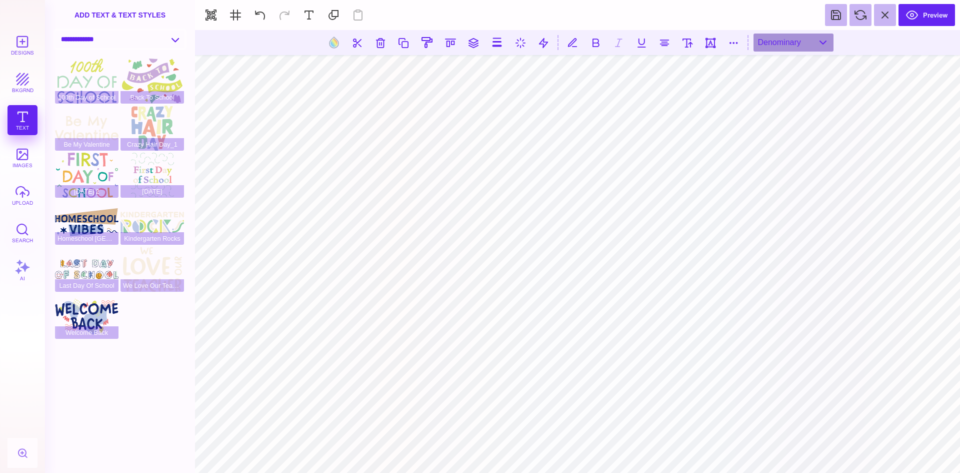
click at [56, 31] on select "**********" at bounding box center [120, 40] width 129 height 18
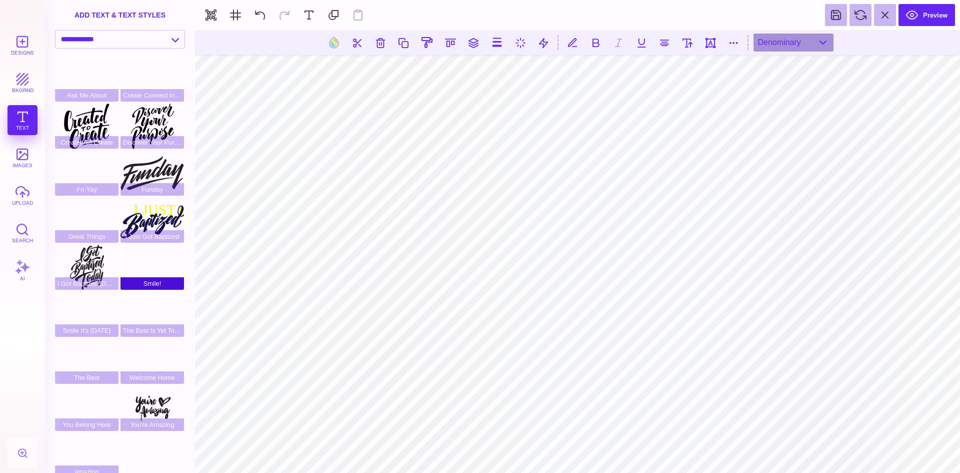
scroll to position [0, 0]
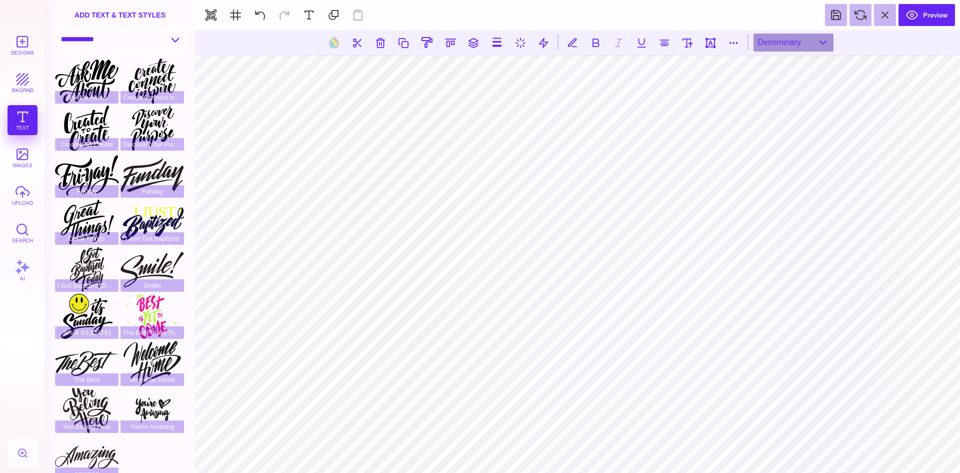
click at [173, 40] on select "**********" at bounding box center [120, 40] width 129 height 18
click at [56, 31] on select "**********" at bounding box center [120, 40] width 129 height 18
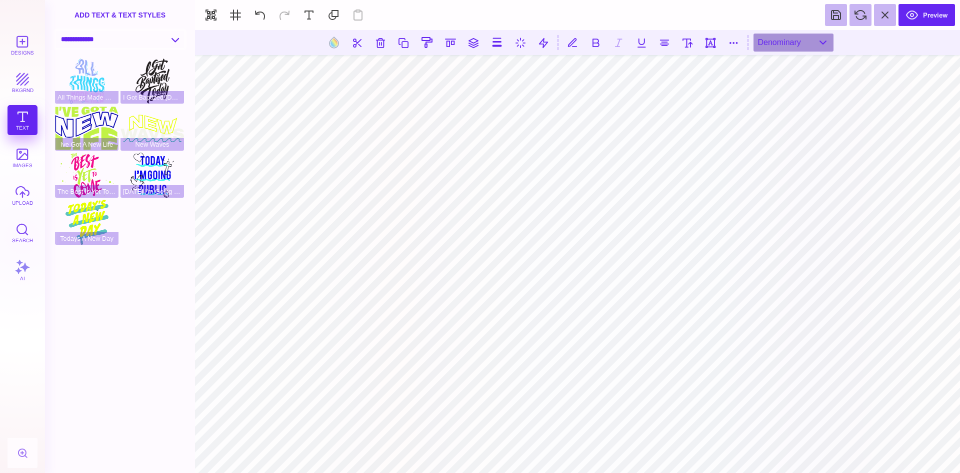
click at [178, 40] on select "**********" at bounding box center [120, 40] width 129 height 18
click at [175, 42] on select "**********" at bounding box center [120, 40] width 129 height 18
click at [86, 38] on select "**********" at bounding box center [120, 40] width 129 height 18
click at [177, 39] on select "**********" at bounding box center [120, 40] width 129 height 18
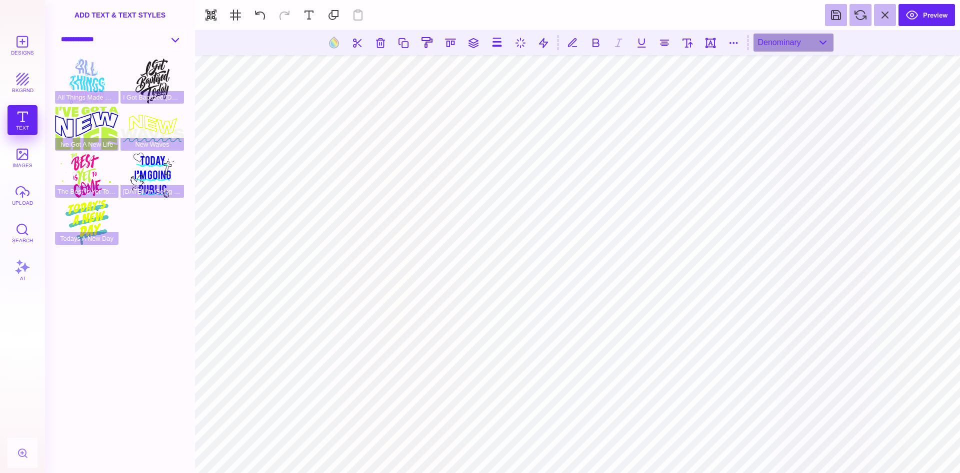
click at [56, 31] on select "**********" at bounding box center [120, 40] width 129 height 18
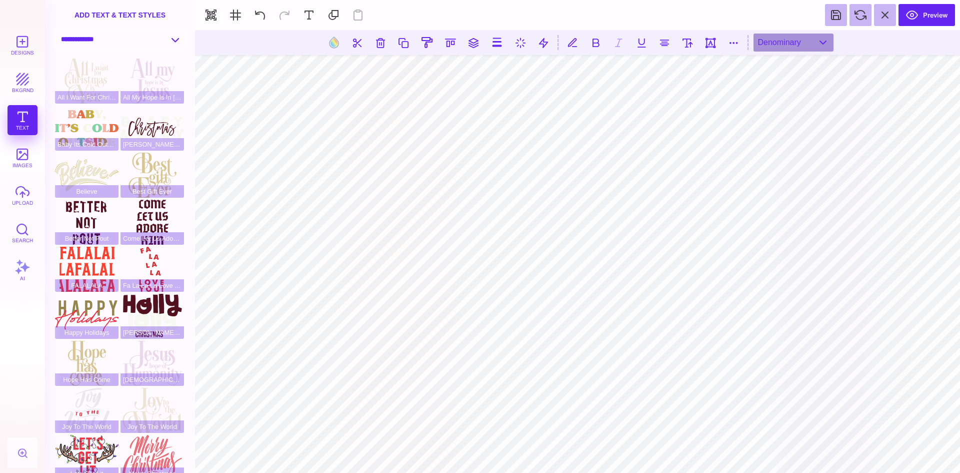
click at [178, 39] on select "**********" at bounding box center [120, 40] width 129 height 18
select select "**********"
click at [56, 31] on select "**********" at bounding box center [120, 40] width 129 height 18
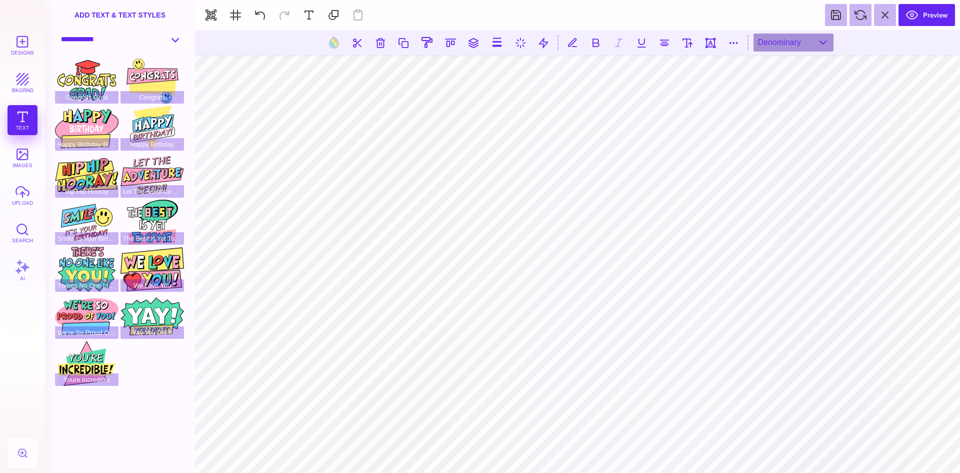
click at [173, 38] on select "**********" at bounding box center [120, 40] width 129 height 18
click at [109, 37] on select "**********" at bounding box center [120, 40] width 129 height 18
click at [84, 42] on select "**********" at bounding box center [120, 40] width 129 height 18
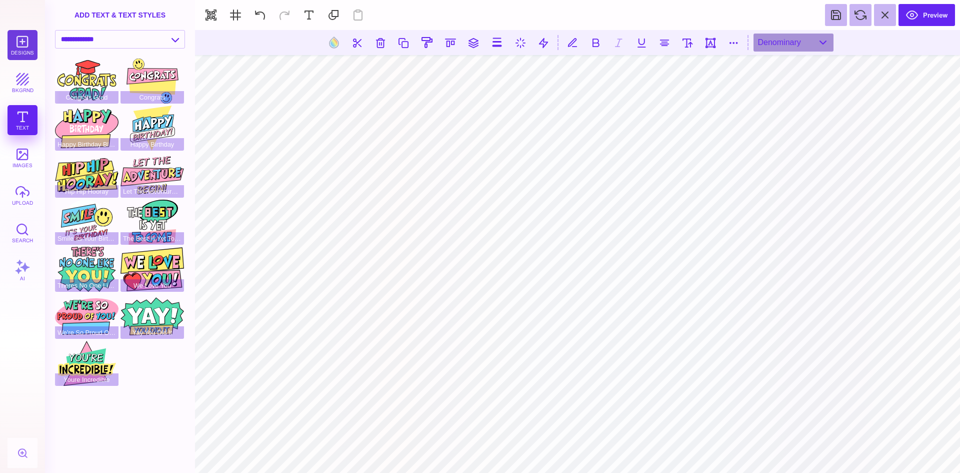
click at [23, 41] on button "Designs" at bounding box center [23, 45] width 30 height 30
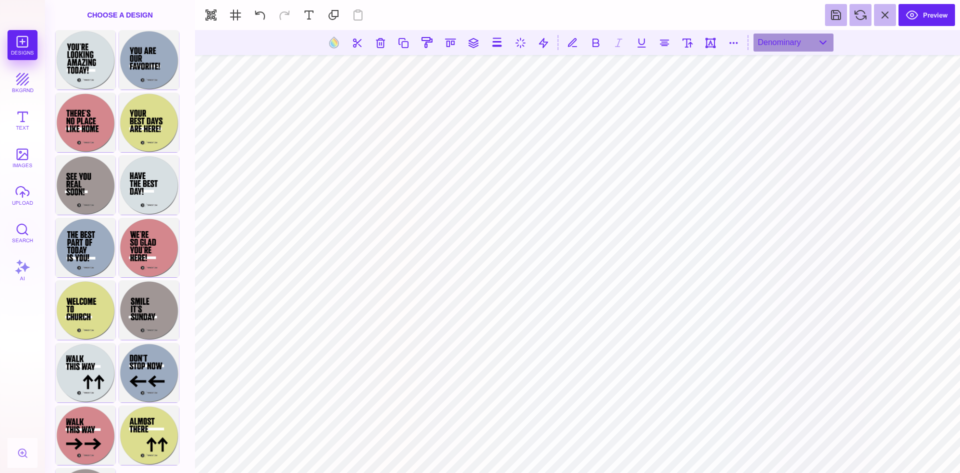
click at [20, 40] on div "Designs bkgrnd Text images upload Search AI" at bounding box center [22, 251] width 45 height 443
click at [21, 41] on div "Designs bkgrnd Text images upload Search AI" at bounding box center [22, 251] width 45 height 443
click at [142, 13] on div "Choose A Design" at bounding box center [120, 15] width 150 height 30
click at [257, 13] on button at bounding box center [260, 15] width 22 height 22
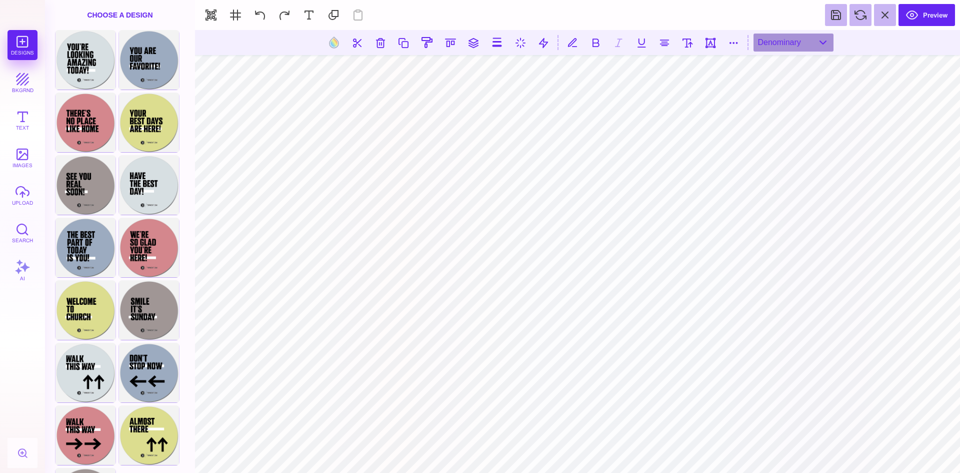
click at [29, 45] on div "Designs bkgrnd Text images upload Search AI" at bounding box center [22, 251] width 45 height 443
click at [102, 59] on div "Choose Design" at bounding box center [85, 59] width 59 height 57
click at [259, 16] on button at bounding box center [260, 15] width 22 height 22
click at [256, 10] on button at bounding box center [260, 15] width 22 height 22
click at [257, 10] on button at bounding box center [260, 15] width 22 height 22
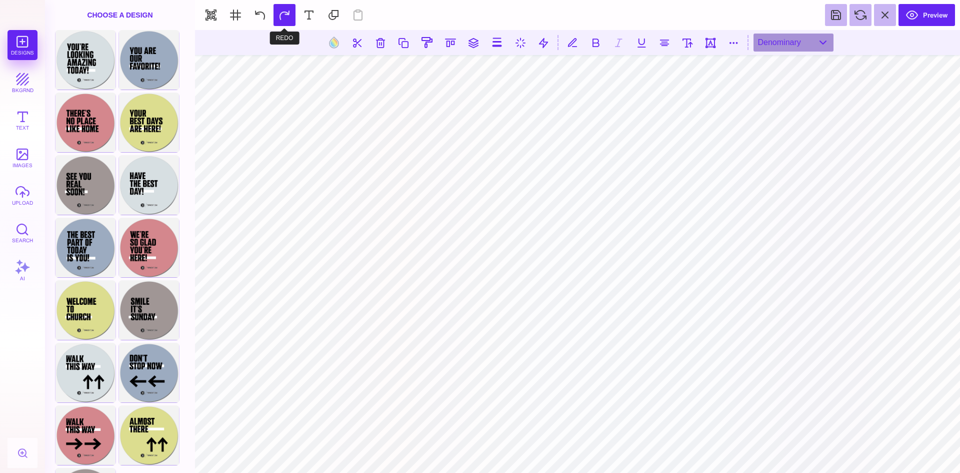
click at [283, 13] on button at bounding box center [285, 15] width 22 height 22
click at [261, 14] on button at bounding box center [260, 15] width 22 height 22
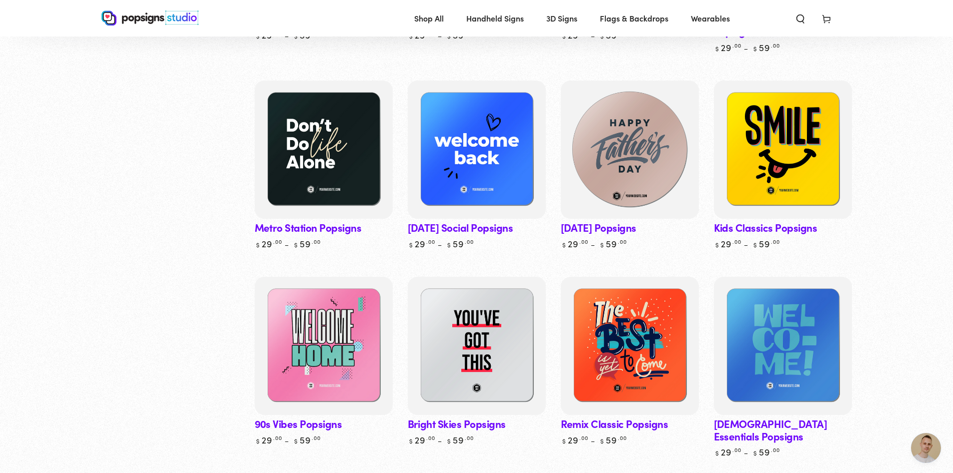
scroll to position [600, 0]
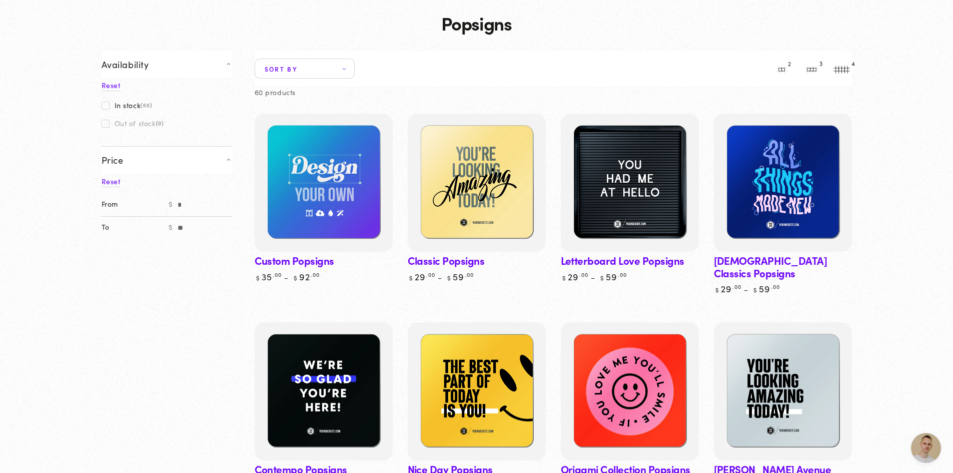
scroll to position [0, 0]
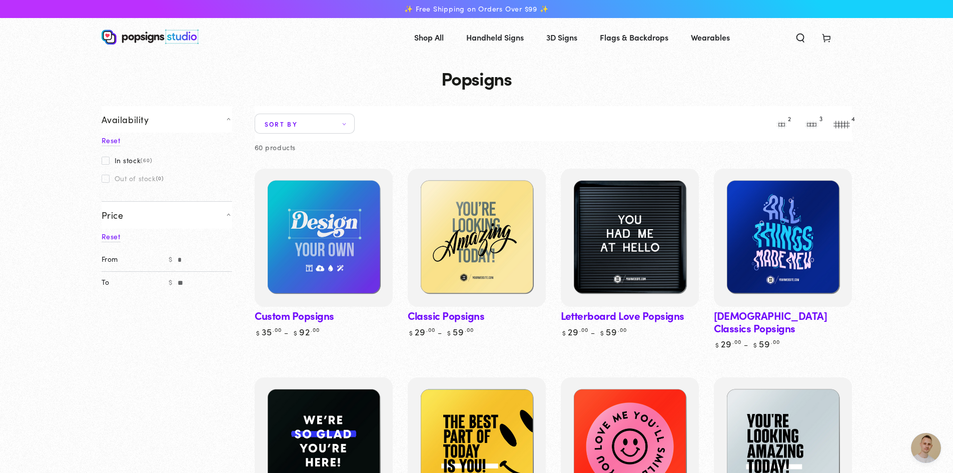
click at [927, 449] on span "Open chat" at bounding box center [926, 448] width 30 height 30
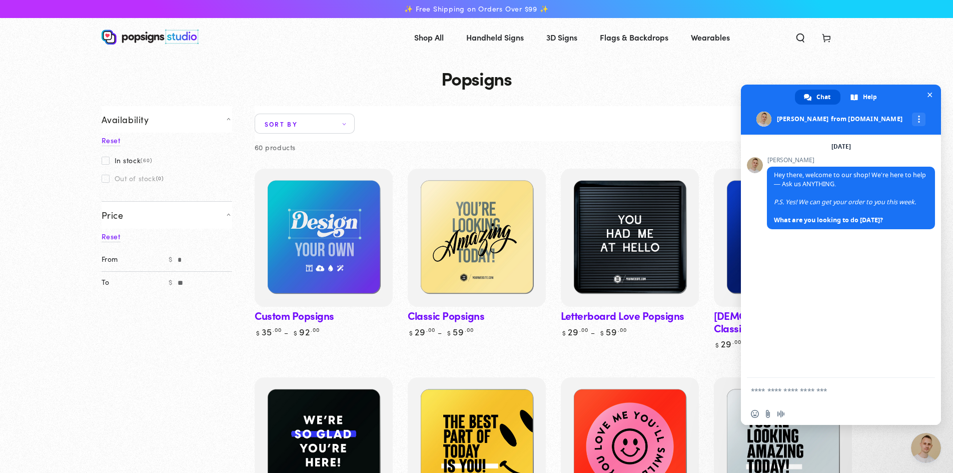
click at [775, 388] on textarea "Compose your message..." at bounding box center [831, 390] width 160 height 25
type textarea "**********"
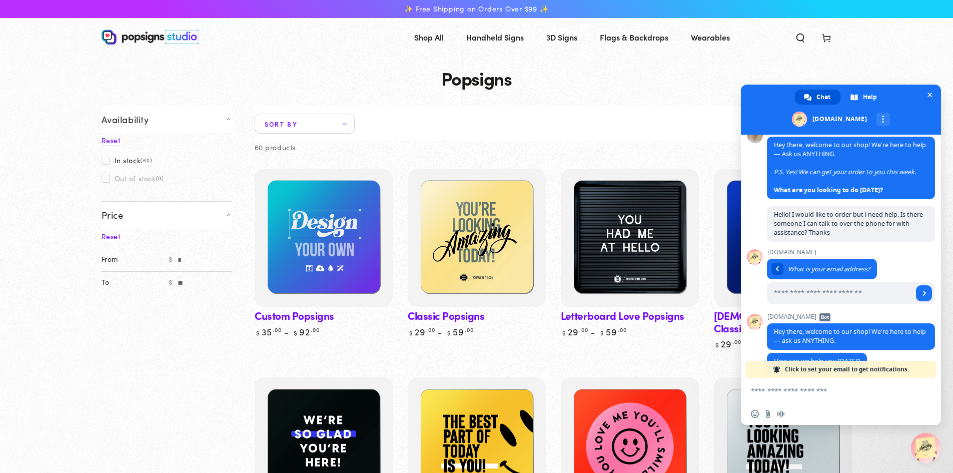
scroll to position [128, 0]
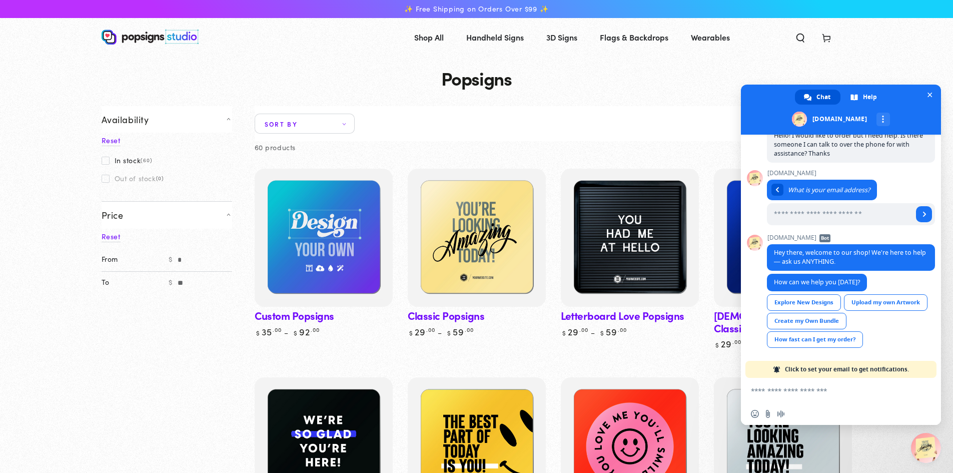
click at [794, 391] on textarea "Compose your message..." at bounding box center [831, 390] width 160 height 25
type textarea "**********"
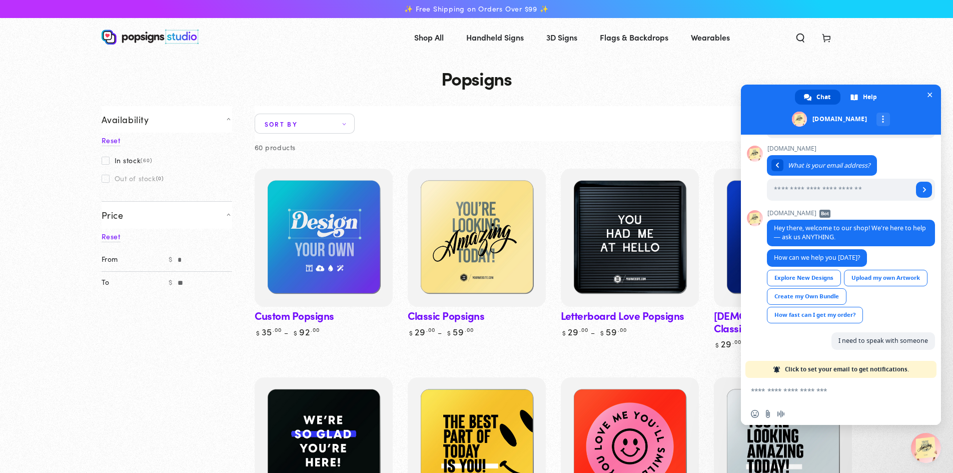
scroll to position [152, 0]
click at [927, 92] on span "Close chat" at bounding box center [929, 95] width 11 height 11
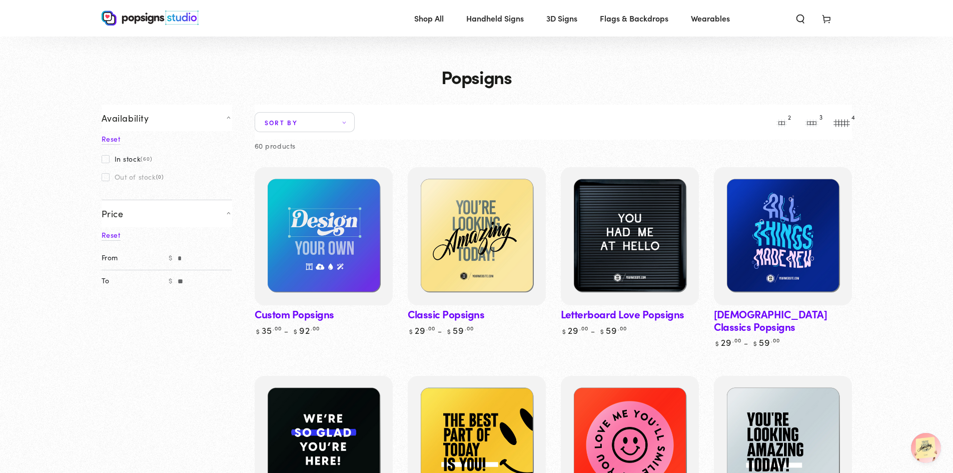
scroll to position [0, 0]
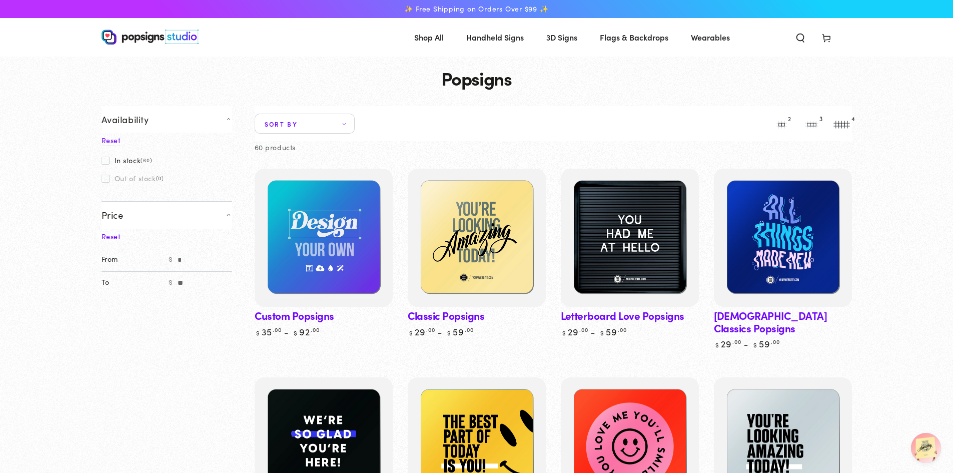
click at [145, 39] on img at bounding box center [150, 37] width 97 height 15
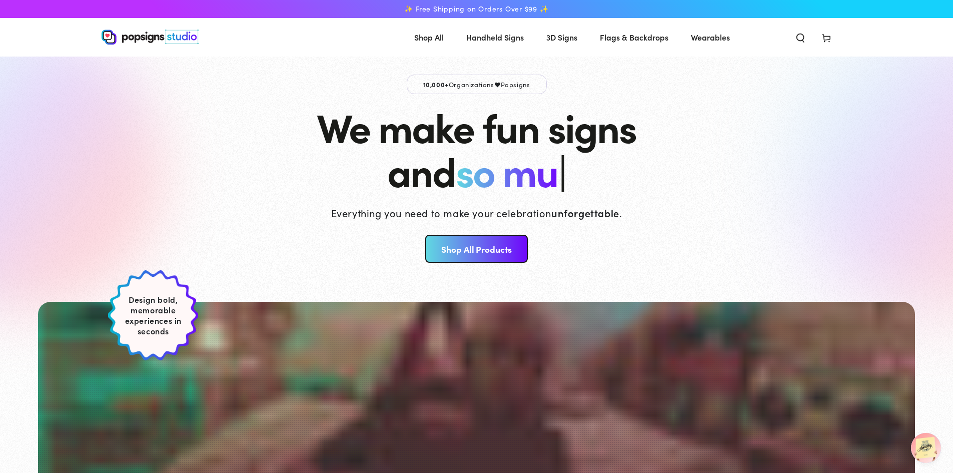
scroll to position [152, 0]
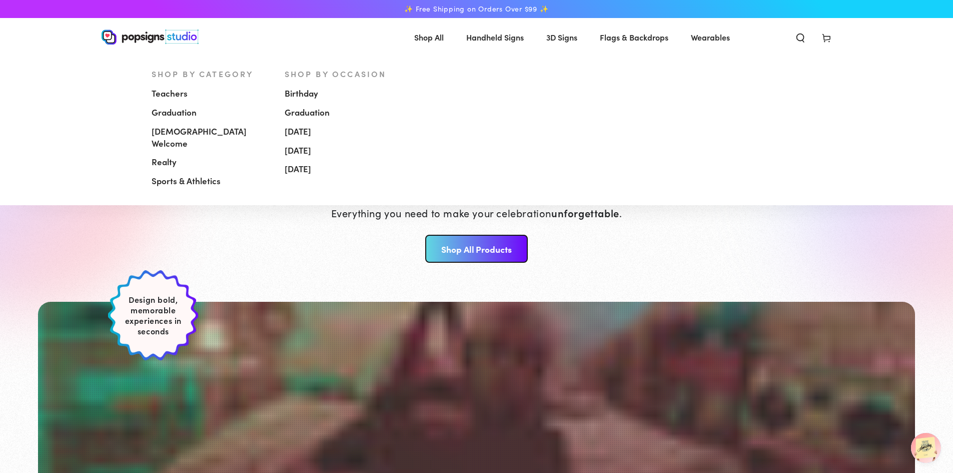
click at [177, 132] on span "[DEMOGRAPHIC_DATA] Welcome" at bounding box center [211, 138] width 118 height 24
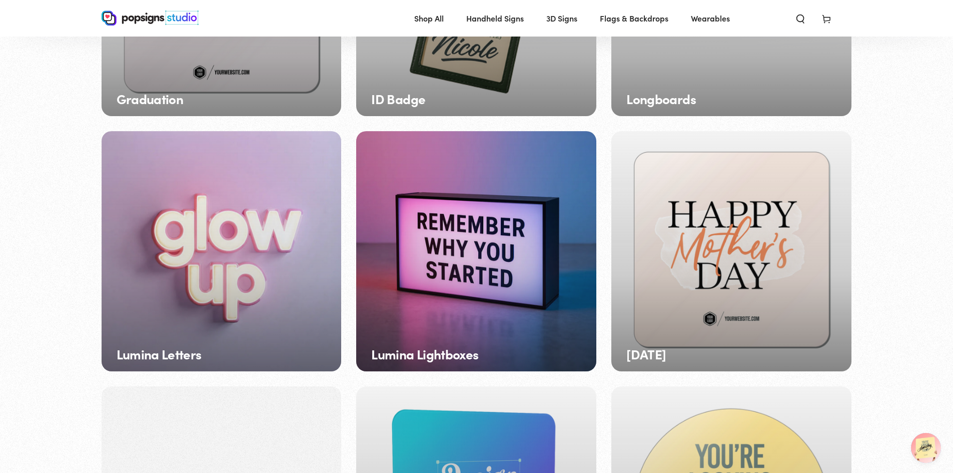
scroll to position [998, 0]
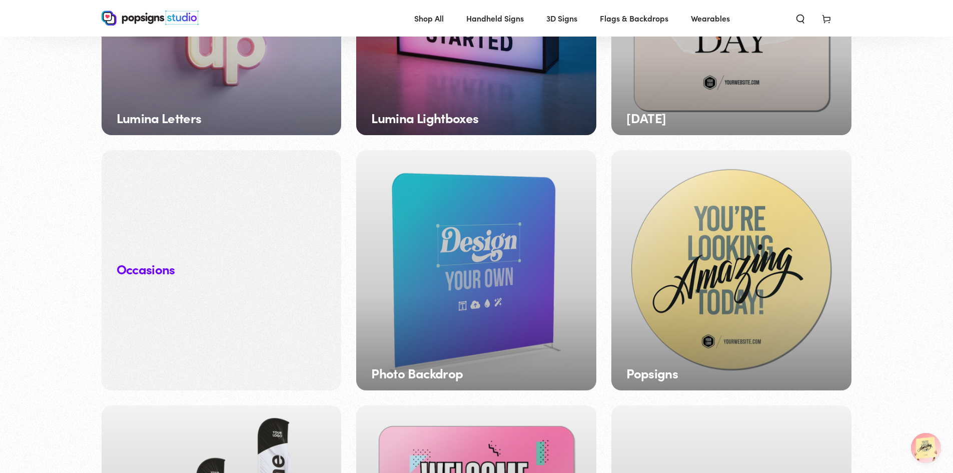
click at [714, 277] on div "Popsigns" at bounding box center [731, 270] width 240 height 240
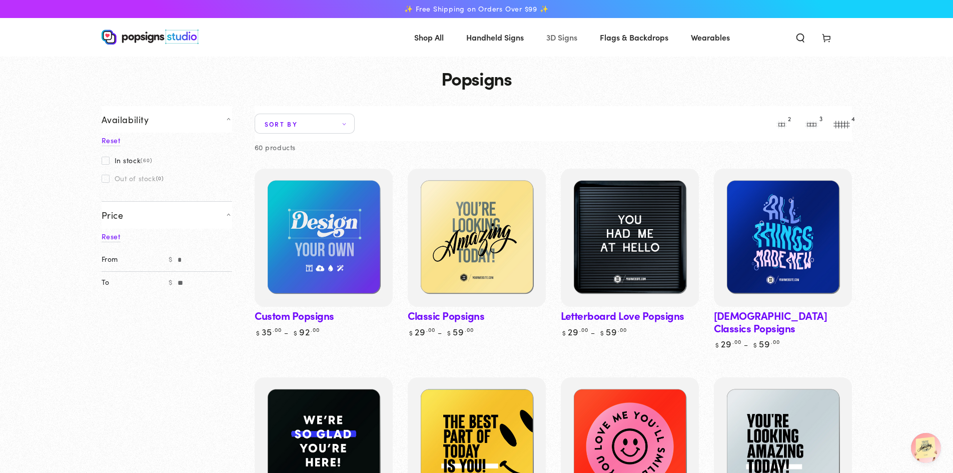
click at [558, 37] on span "3D Signs" at bounding box center [561, 37] width 31 height 15
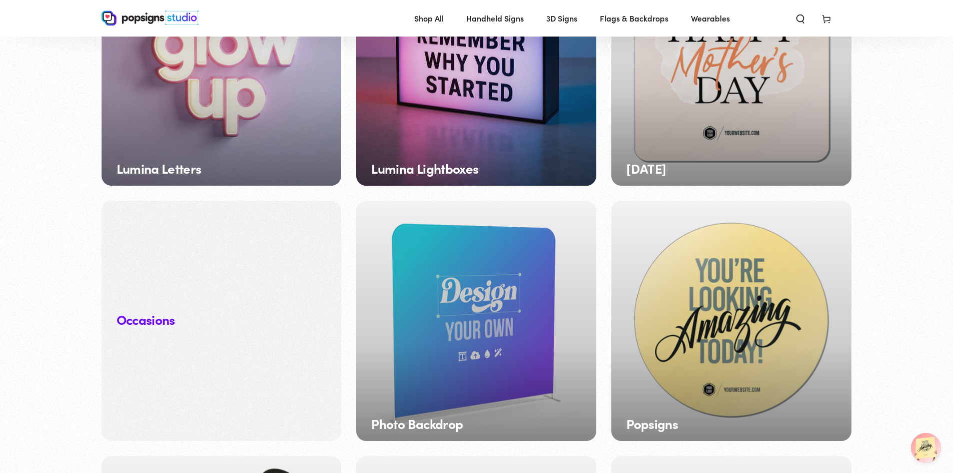
scroll to position [948, 0]
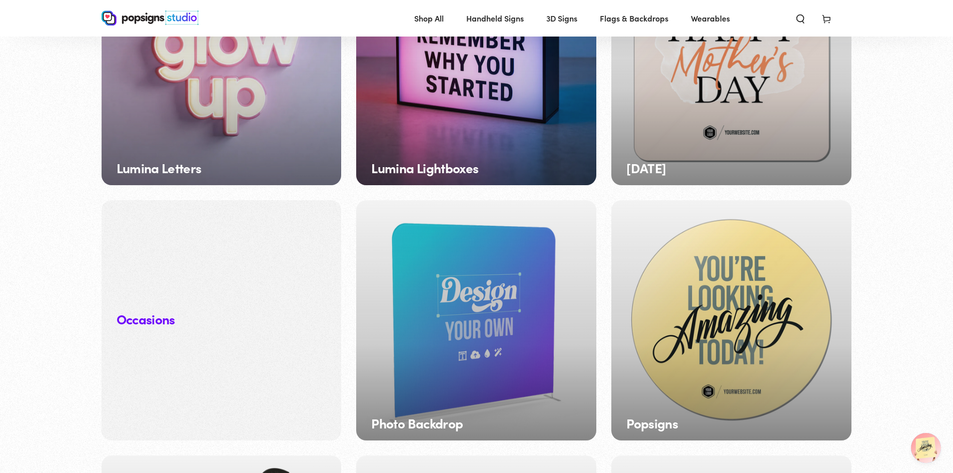
click at [728, 298] on div "Popsigns" at bounding box center [731, 320] width 240 height 240
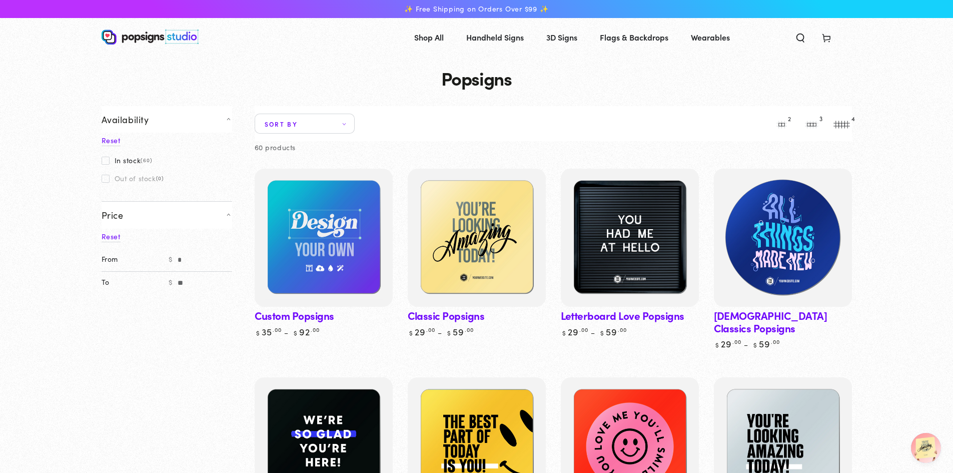
scroll to position [152, 0]
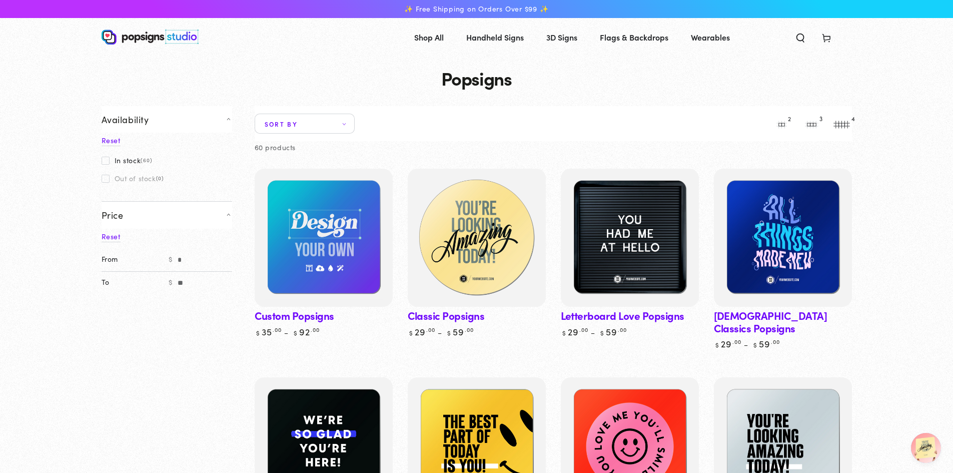
click at [466, 227] on img at bounding box center [476, 238] width 142 height 142
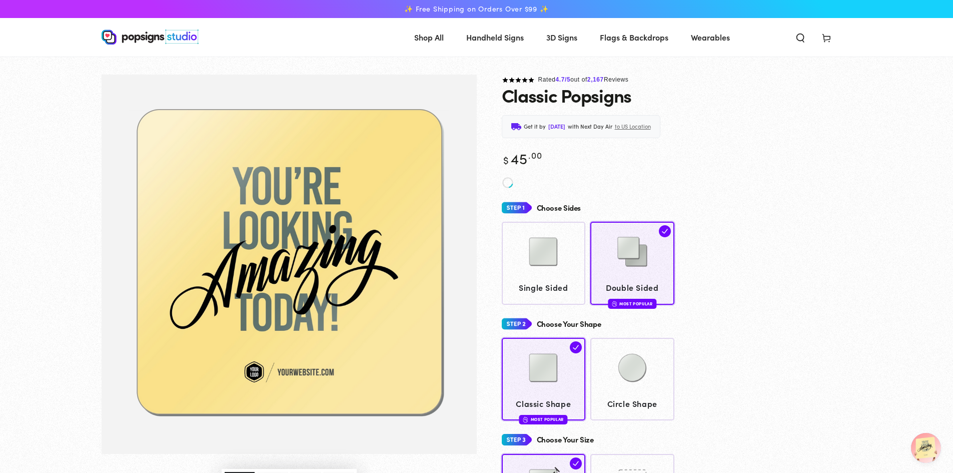
scroll to position [152, 0]
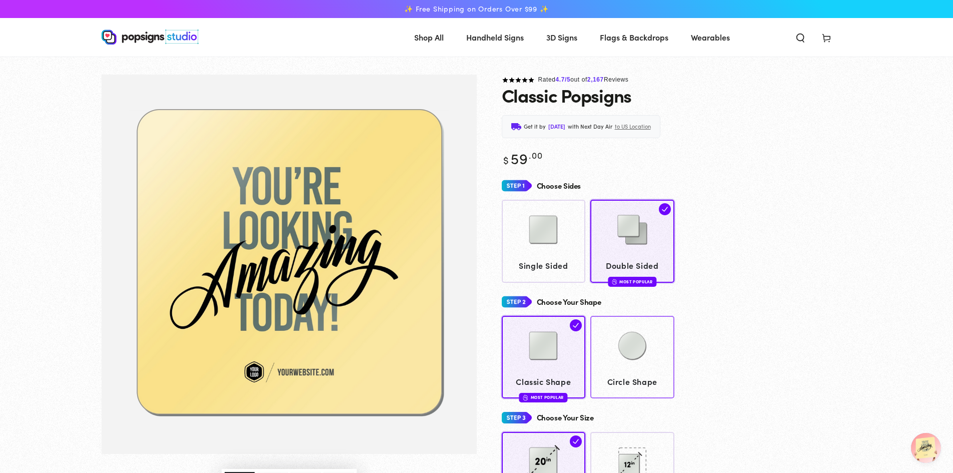
click at [631, 342] on img at bounding box center [632, 346] width 50 height 50
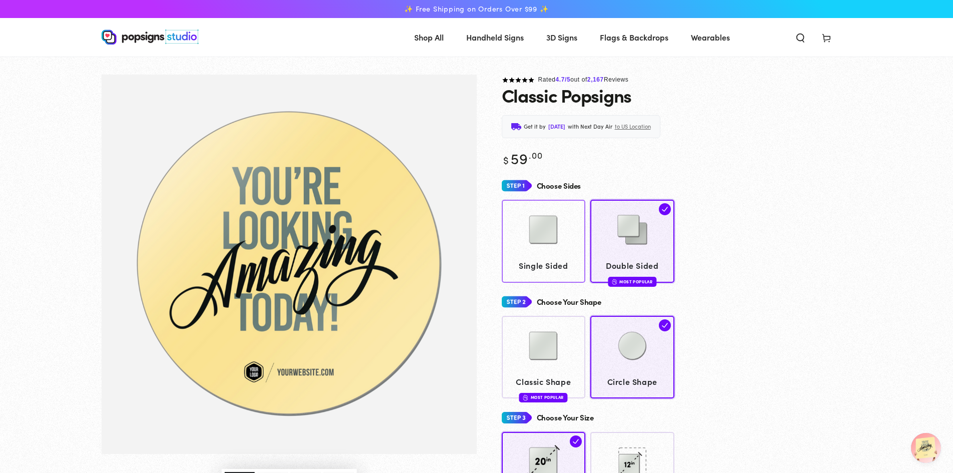
click at [532, 250] on img at bounding box center [543, 230] width 50 height 50
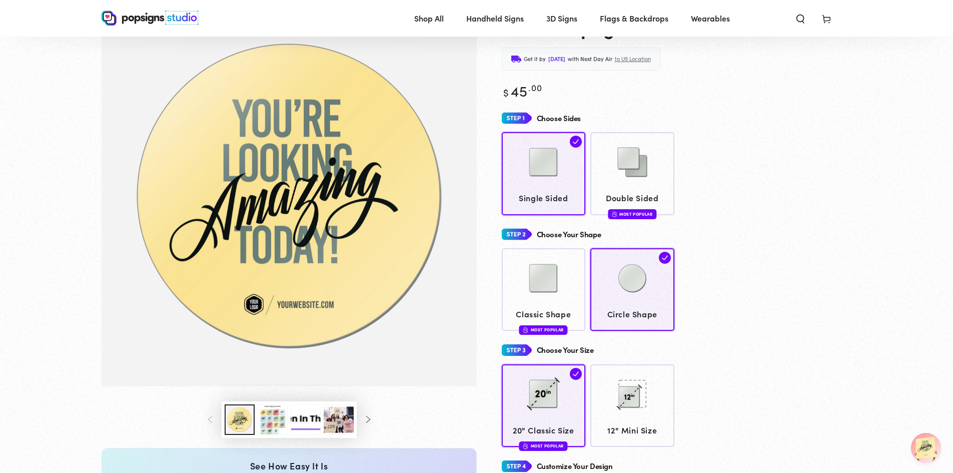
scroll to position [48, 0]
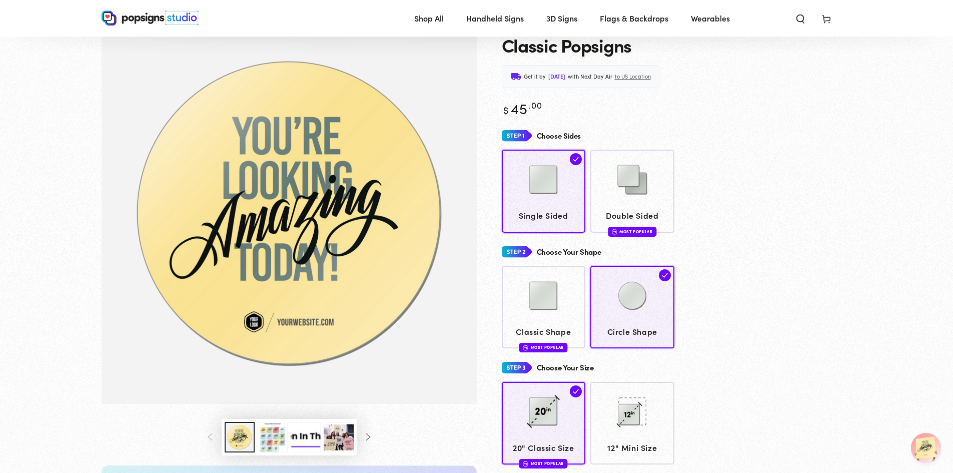
click at [341, 229] on img "Gallery Viewer" at bounding box center [289, 214] width 375 height 379
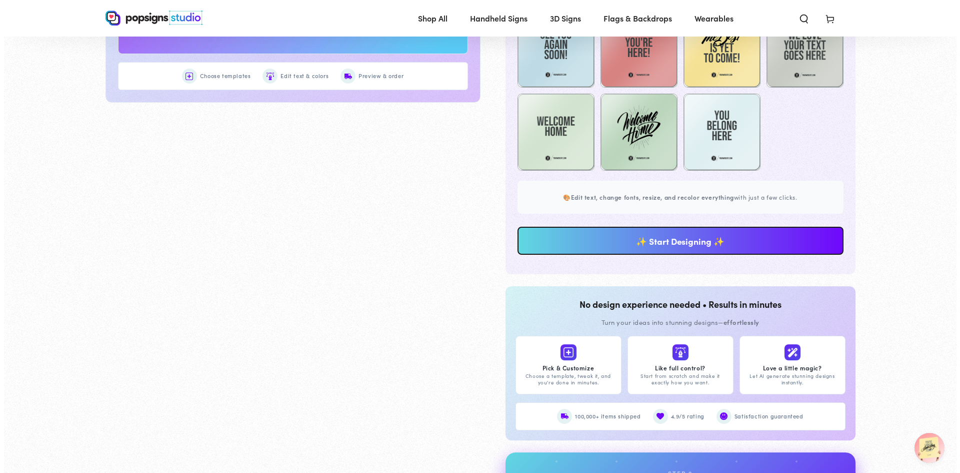
scroll to position [798, 0]
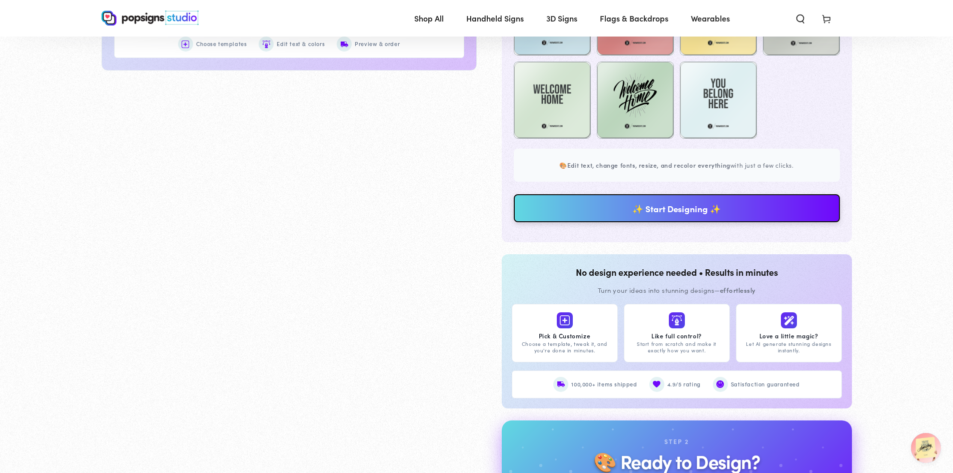
click at [685, 206] on link "✨ Start Designing ✨" at bounding box center [677, 208] width 326 height 28
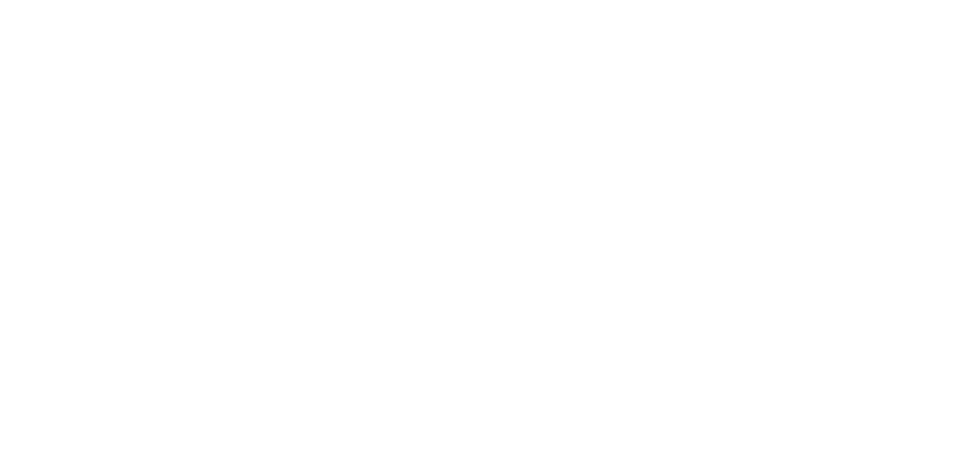
scroll to position [0, 0]
type textarea "An ancient tree with a door leading to a magical world"
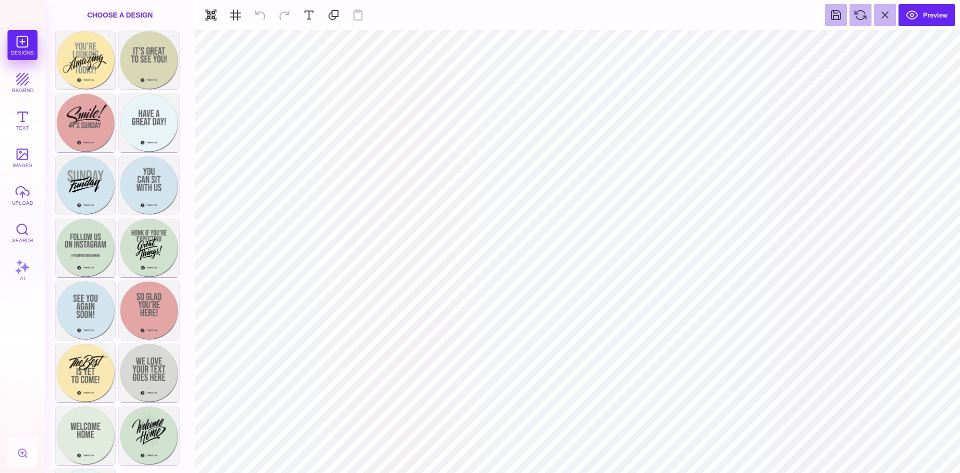
type input "#231F20"
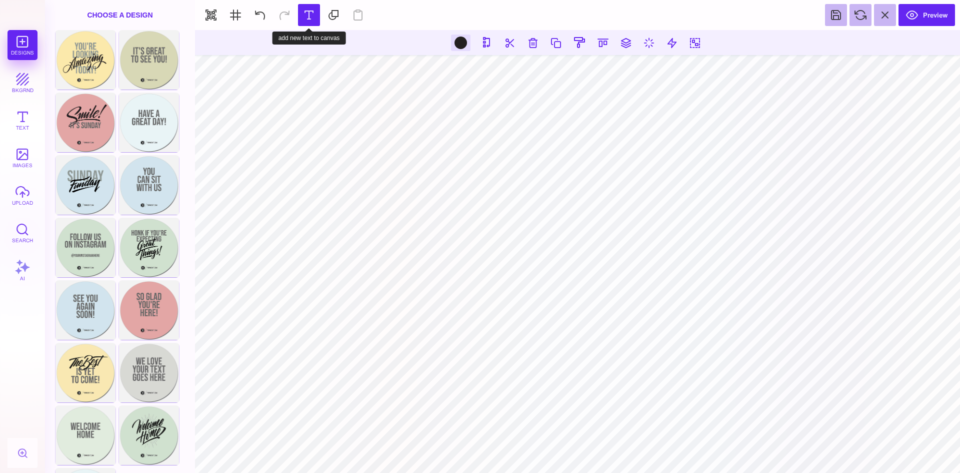
click at [309, 13] on button at bounding box center [309, 15] width 22 height 22
